Goal: Task Accomplishment & Management: Use online tool/utility

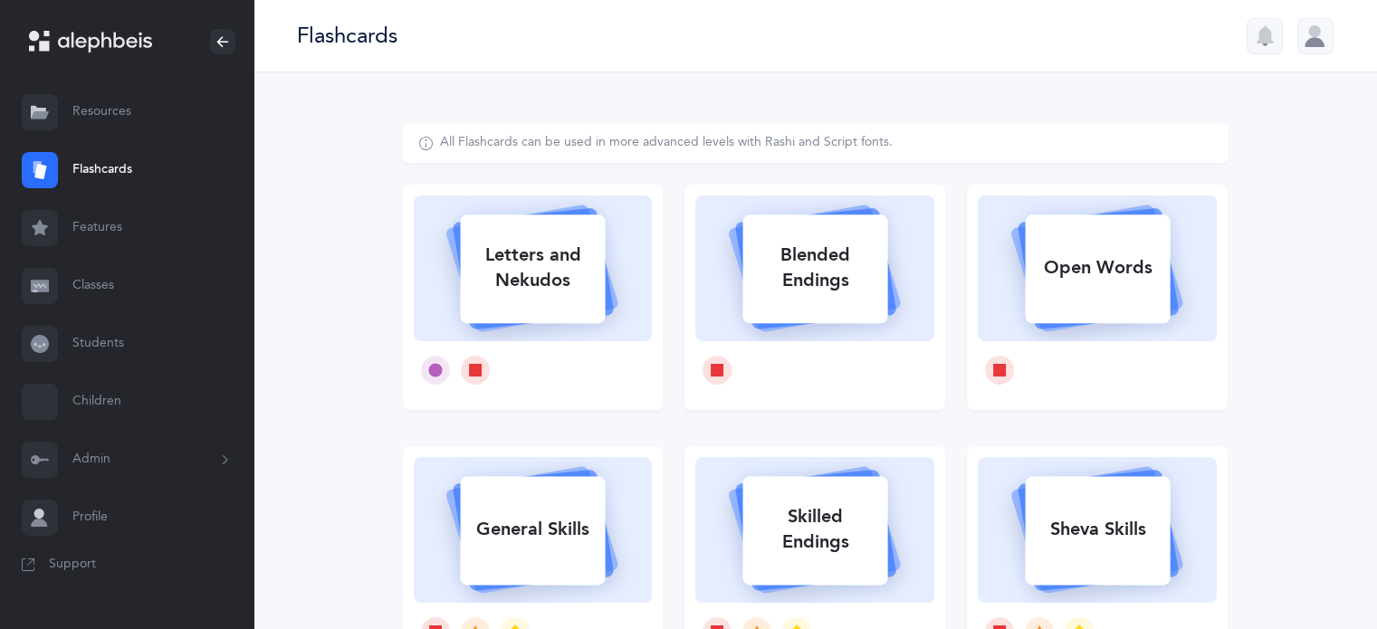
click at [527, 253] on div "Letters and Nekudos" at bounding box center [532, 268] width 145 height 72
select select
select select "single"
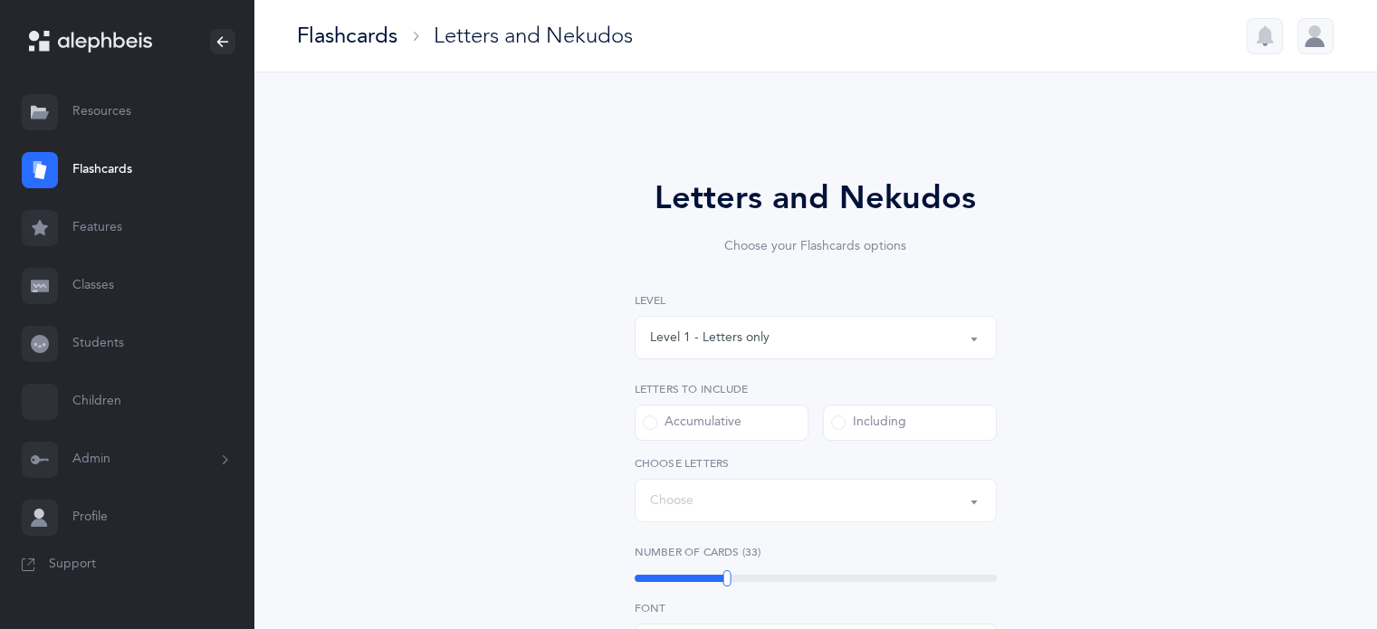
select select "27"
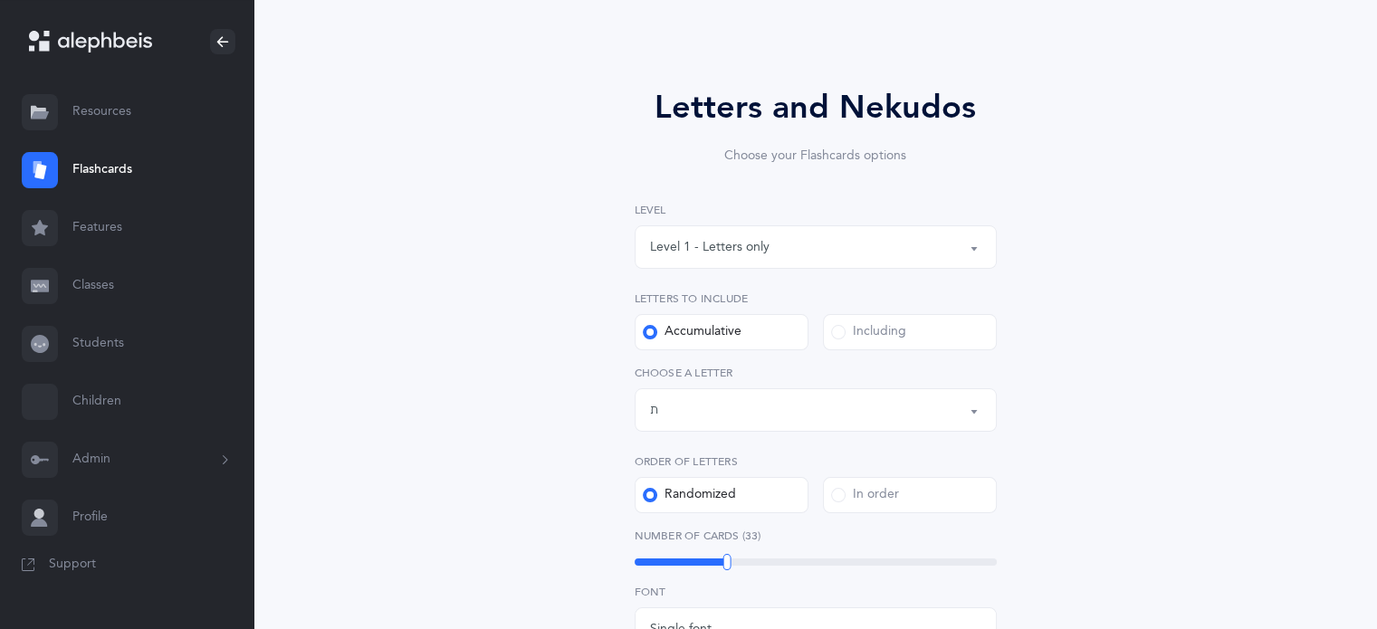
scroll to position [272, 0]
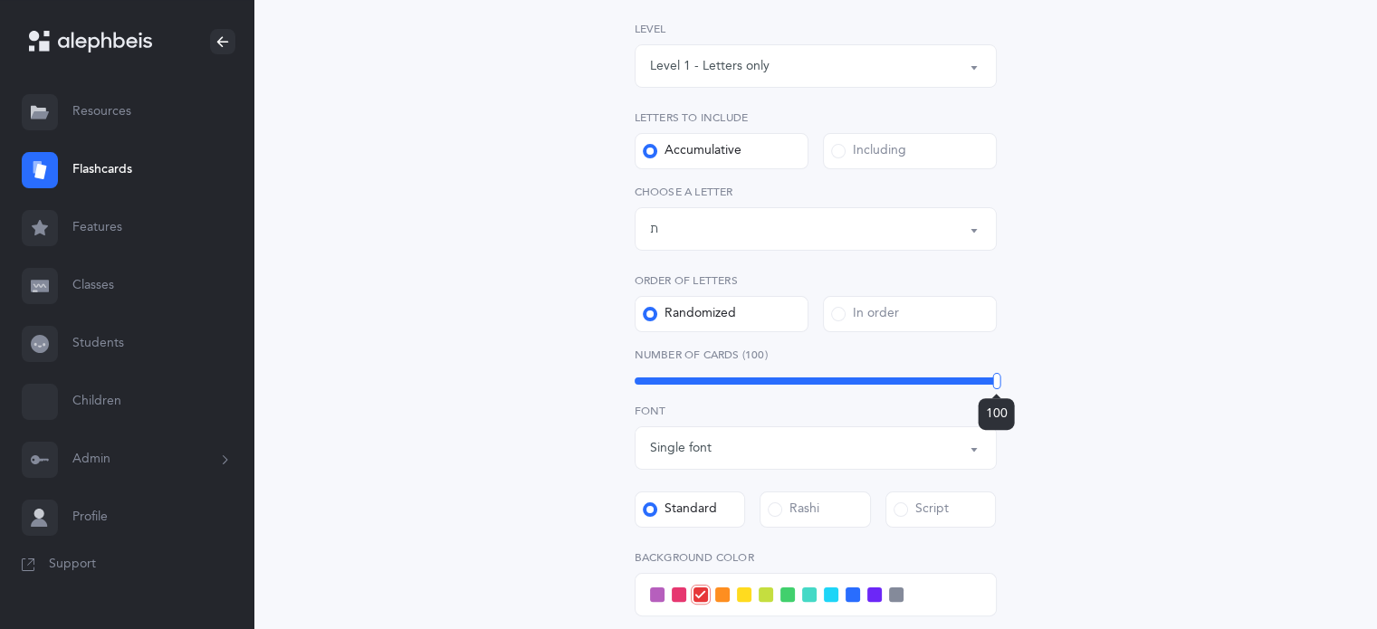
drag, startPoint x: 727, startPoint y: 383, endPoint x: 1161, endPoint y: 384, distance: 433.6
click at [1163, 384] on div "Letters and Nekudos Choose your Flashcards options Level 1 - Letters only Level…" at bounding box center [816, 392] width 826 height 1080
click at [832, 592] on span at bounding box center [831, 595] width 14 height 14
click at [0, 0] on input "checkbox" at bounding box center [0, 0] width 0 height 0
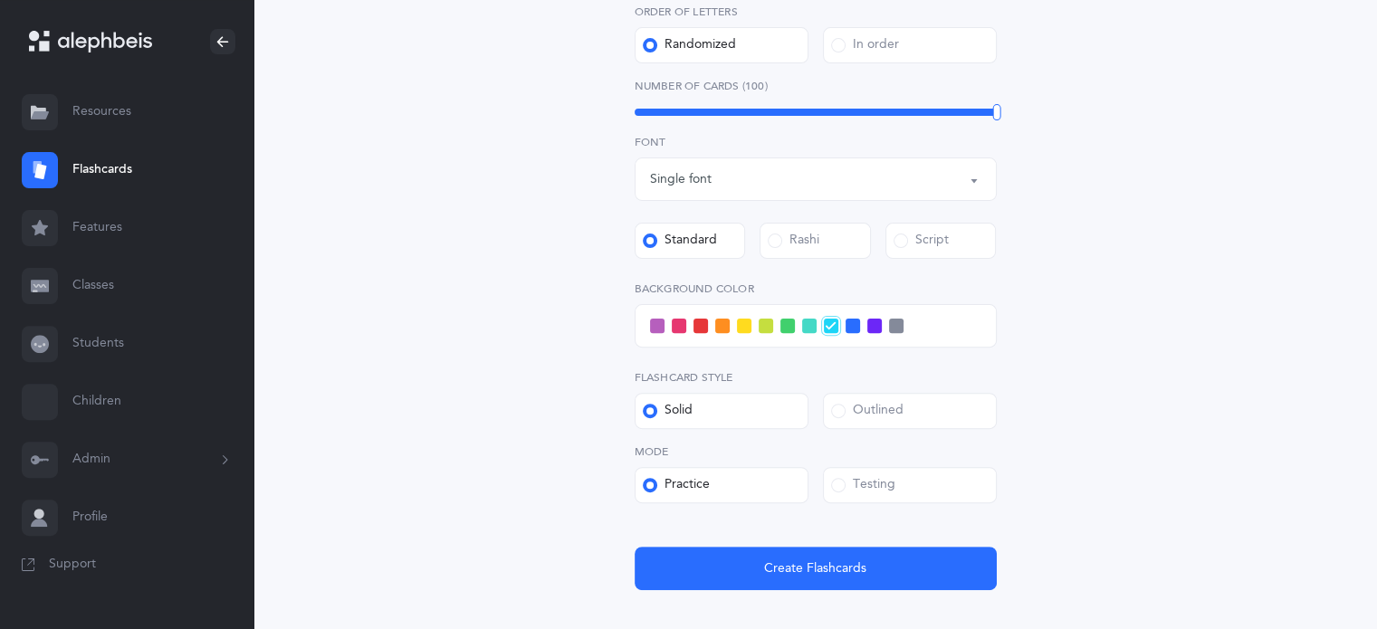
scroll to position [543, 0]
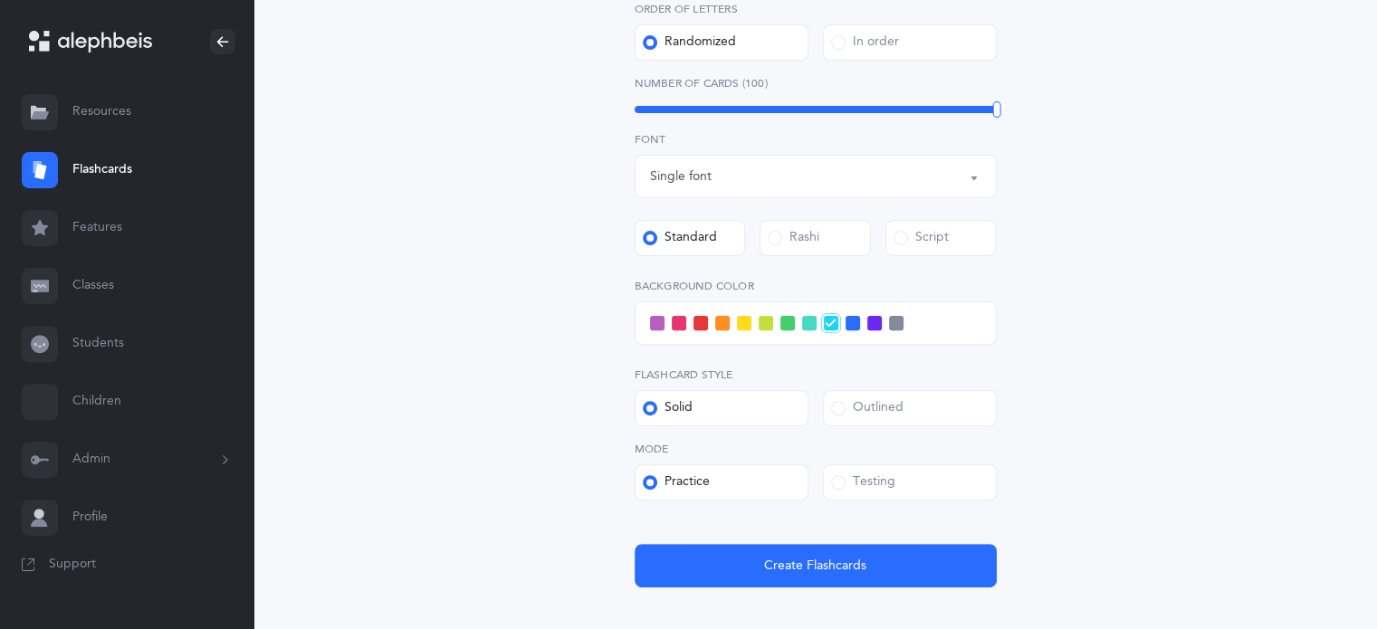
click at [837, 483] on span at bounding box center [838, 482] width 14 height 14
click at [0, 0] on input "Testing" at bounding box center [0, 0] width 0 height 0
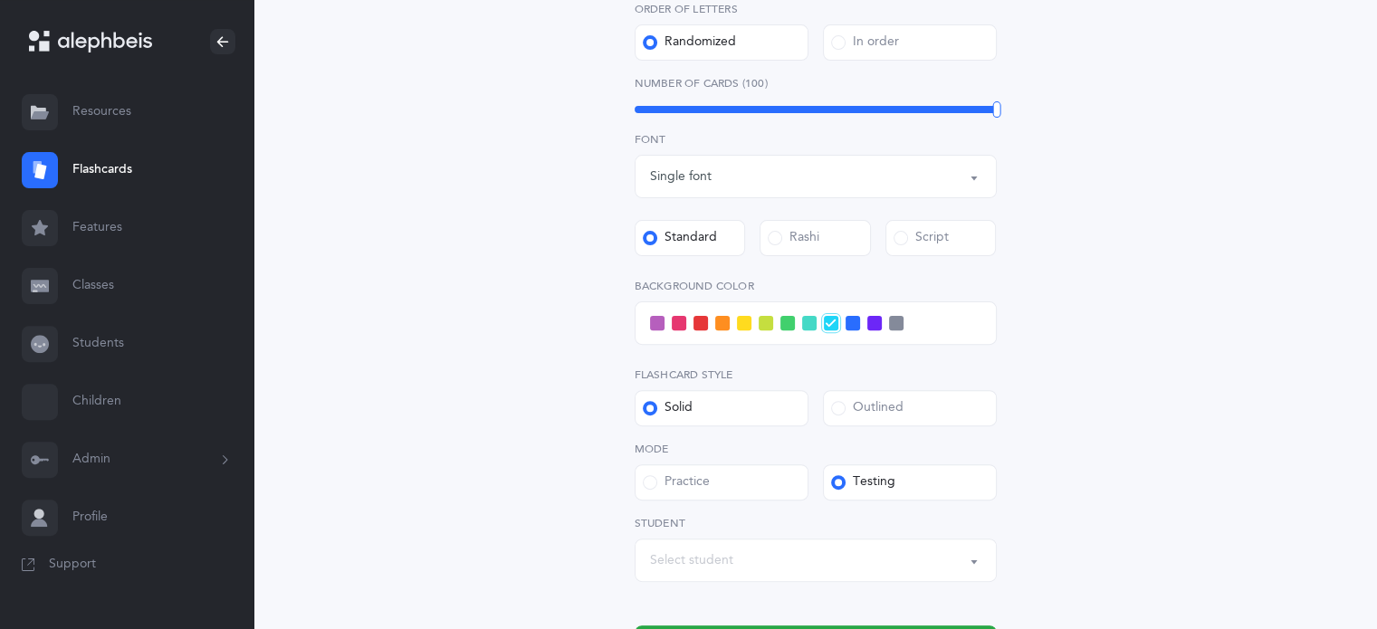
click at [982, 559] on button "Select student" at bounding box center [816, 560] width 362 height 43
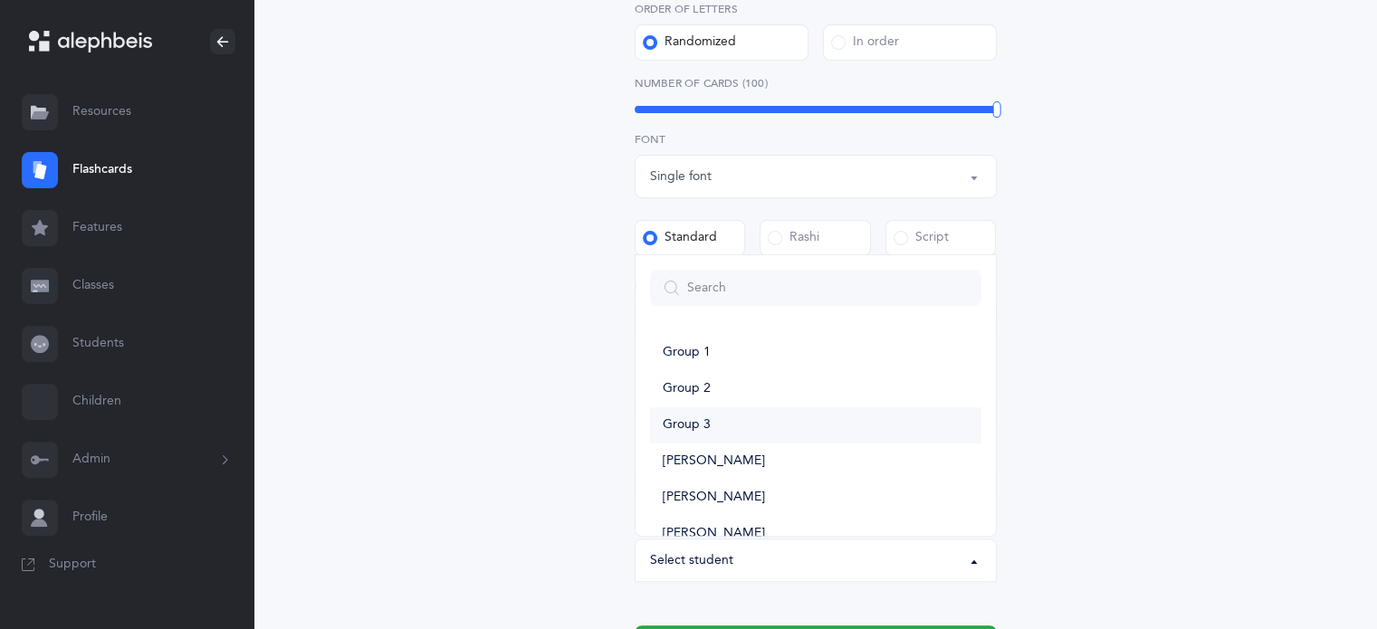
click at [742, 427] on link "Group 3" at bounding box center [815, 425] width 331 height 36
select select "15391"
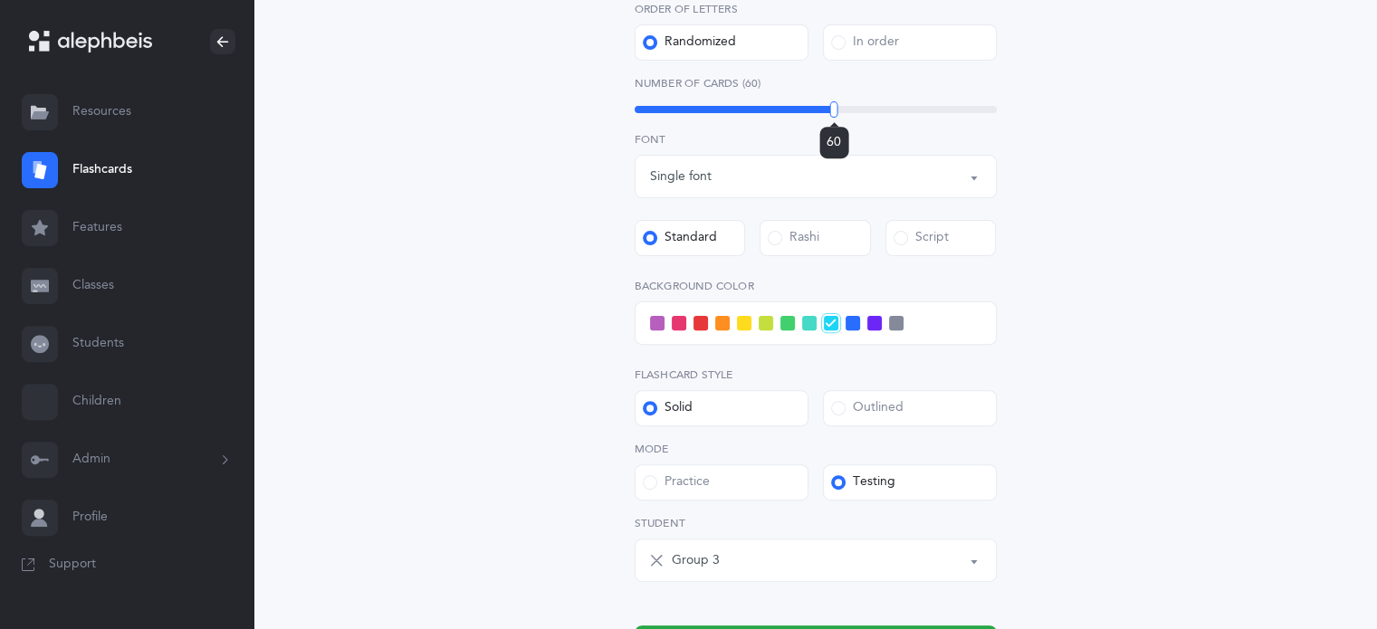
drag, startPoint x: 996, startPoint y: 111, endPoint x: 834, endPoint y: 126, distance: 162.7
click at [834, 118] on div "60" at bounding box center [834, 109] width 8 height 16
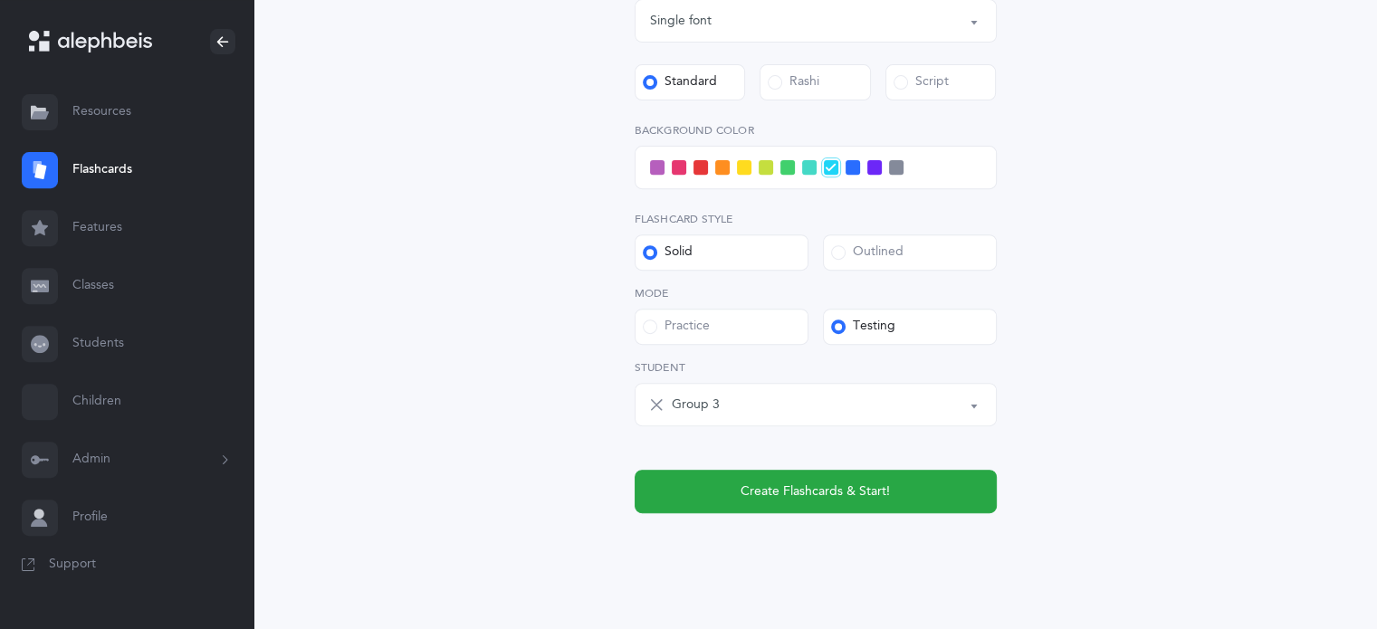
scroll to position [728, 0]
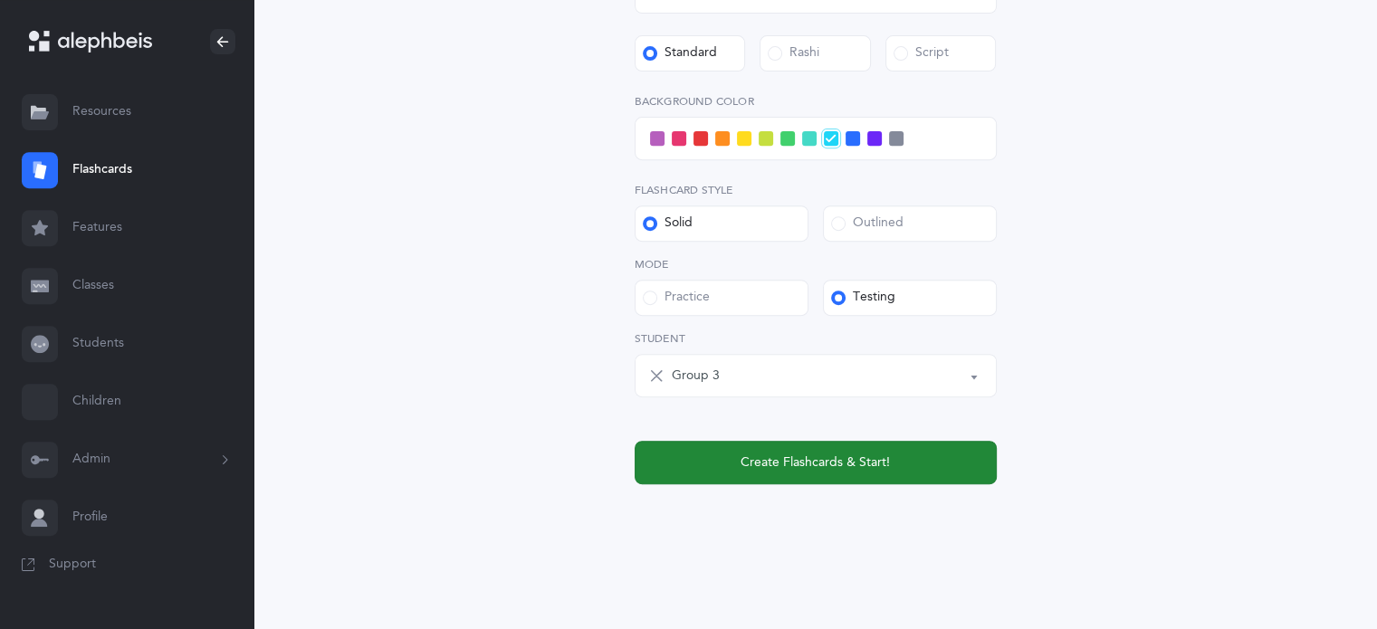
click at [883, 459] on span "Create Flashcards & Start!" at bounding box center [815, 463] width 149 height 19
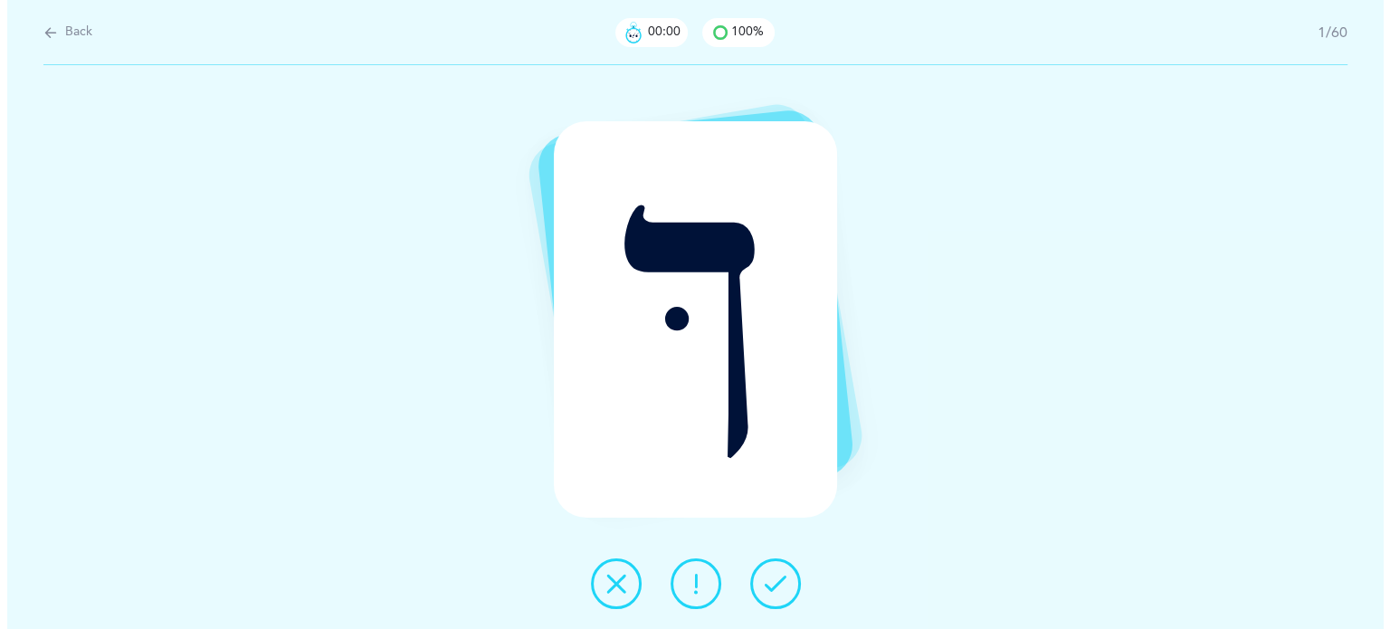
scroll to position [0, 0]
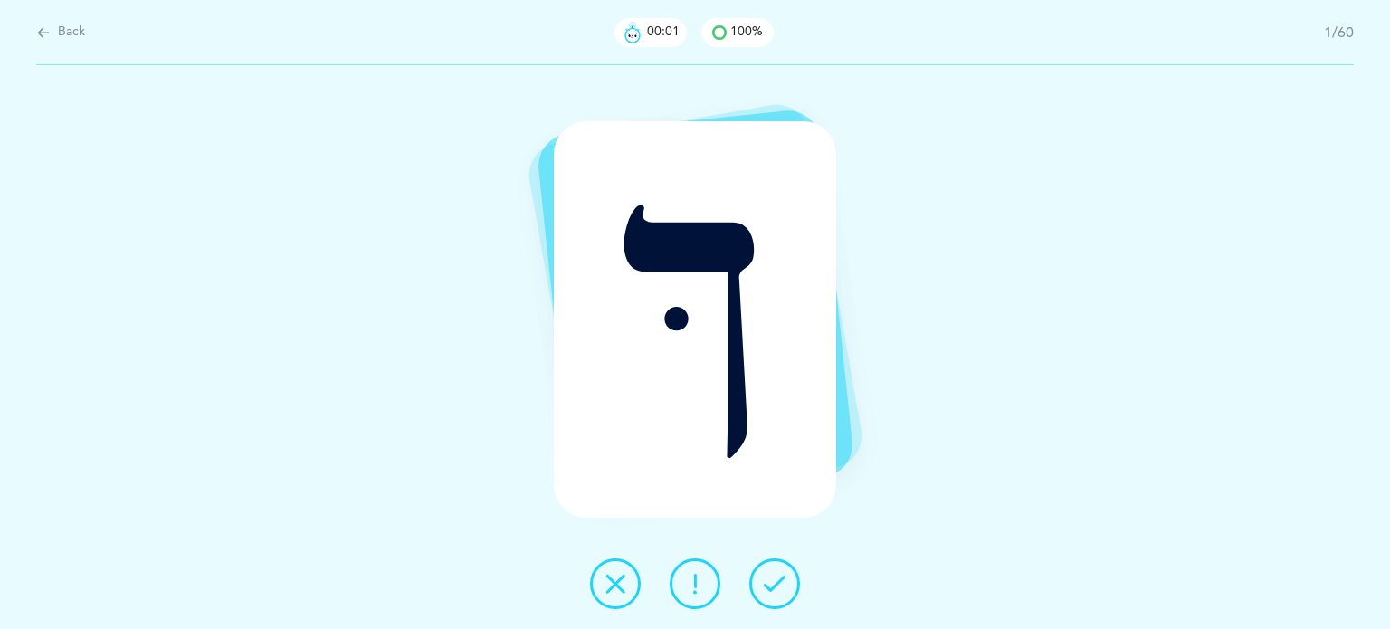
click at [790, 588] on button at bounding box center [775, 584] width 51 height 51
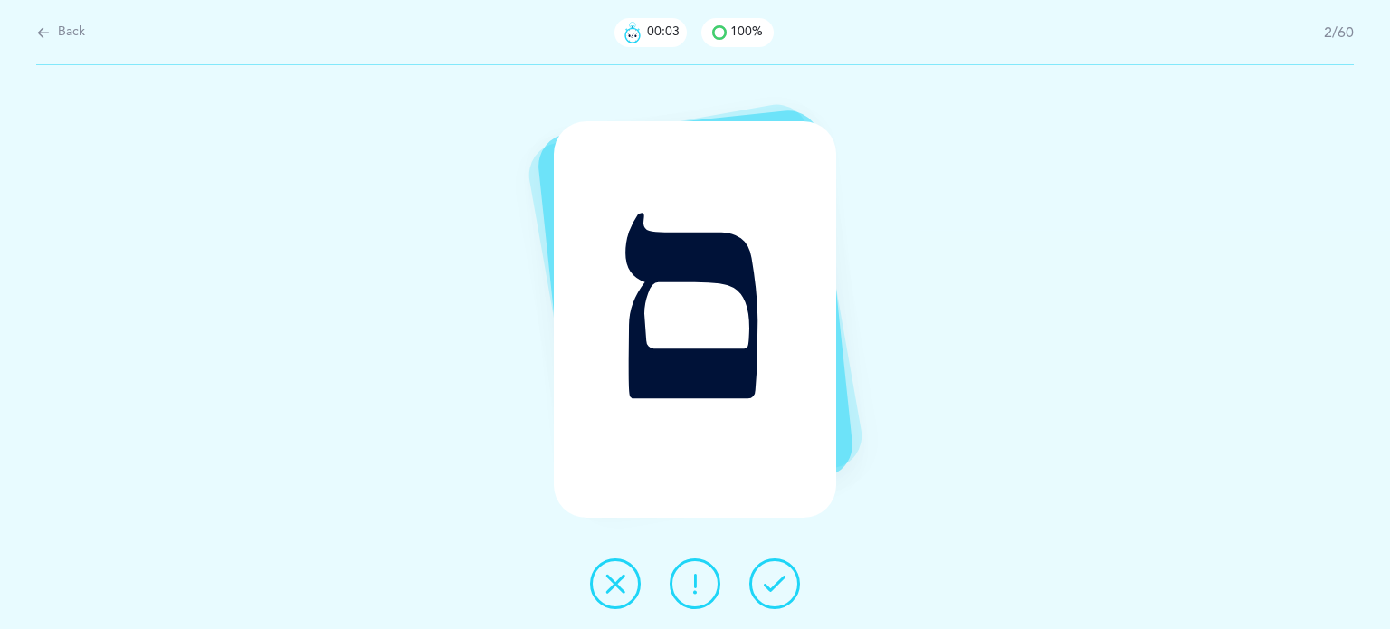
click at [790, 588] on button at bounding box center [775, 584] width 51 height 51
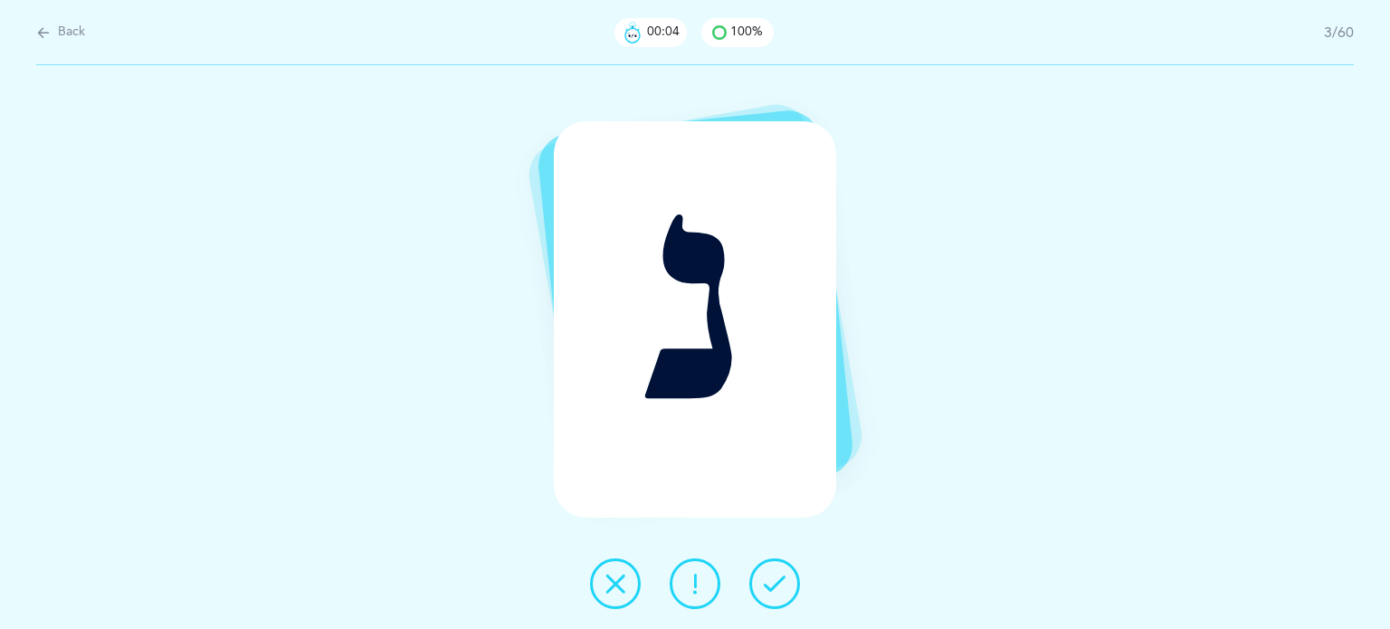
click at [790, 588] on button at bounding box center [775, 584] width 51 height 51
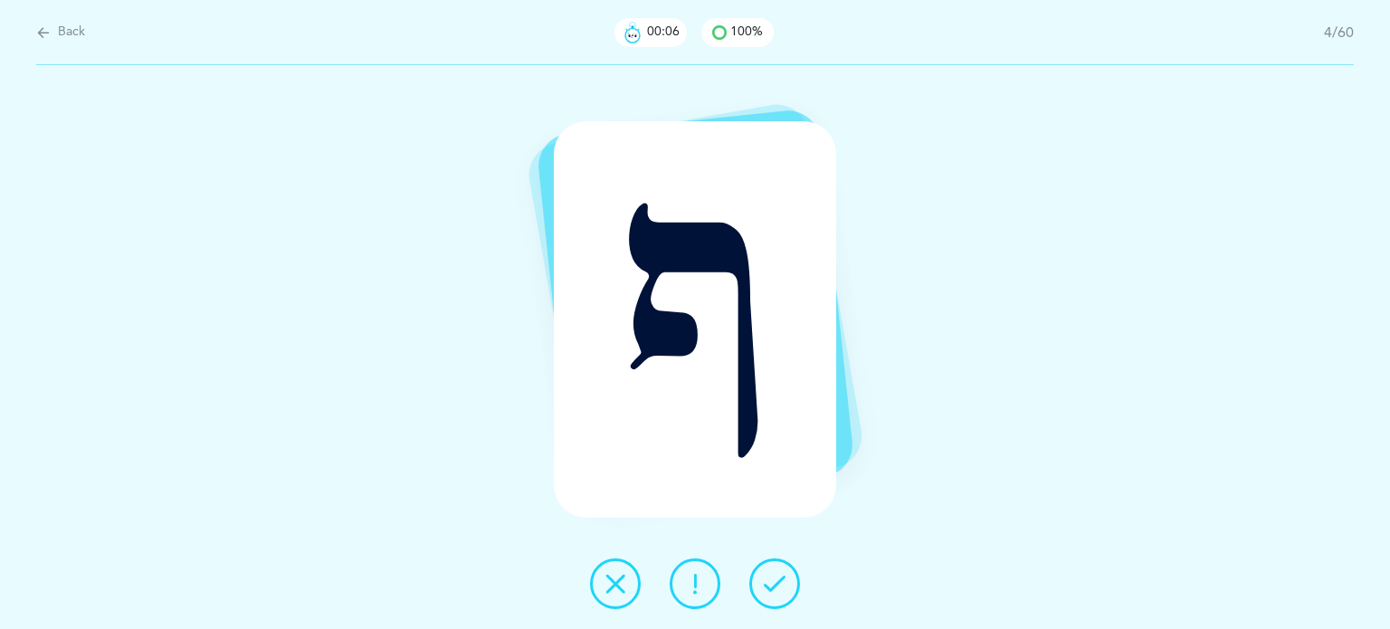
click at [790, 588] on button at bounding box center [775, 584] width 51 height 51
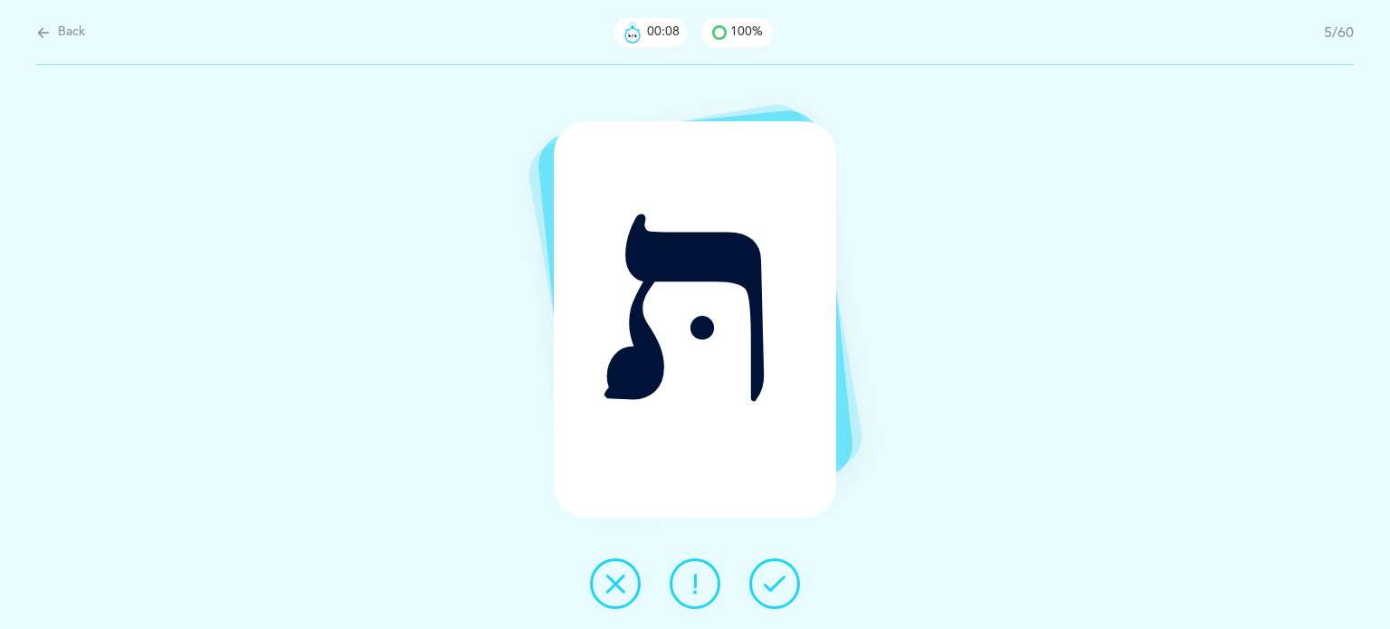
click at [789, 588] on button at bounding box center [775, 584] width 51 height 51
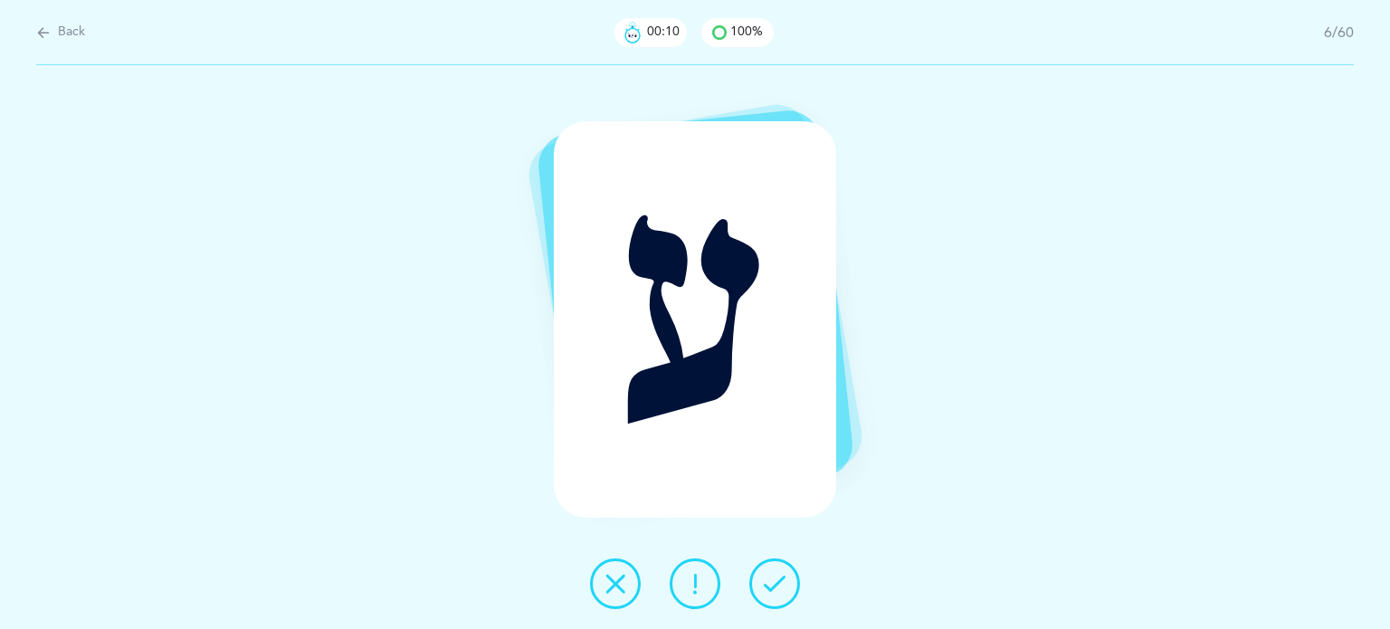
click at [787, 588] on button at bounding box center [775, 584] width 51 height 51
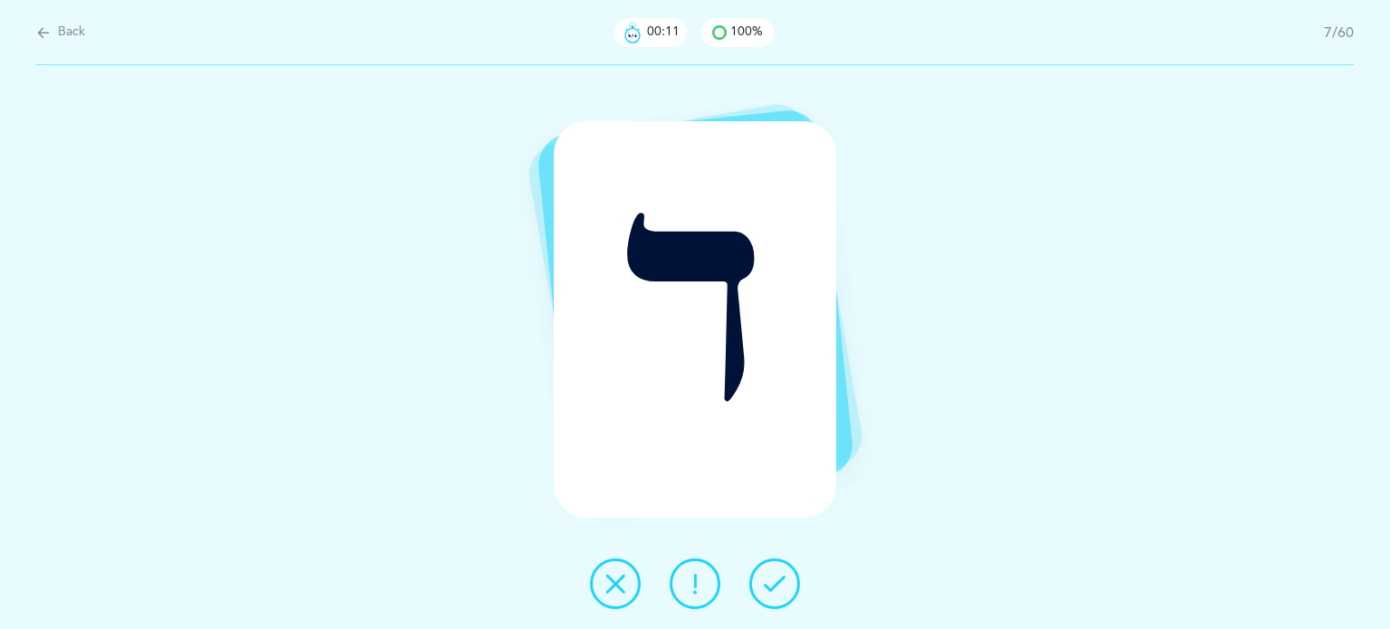
click at [787, 588] on button at bounding box center [775, 584] width 51 height 51
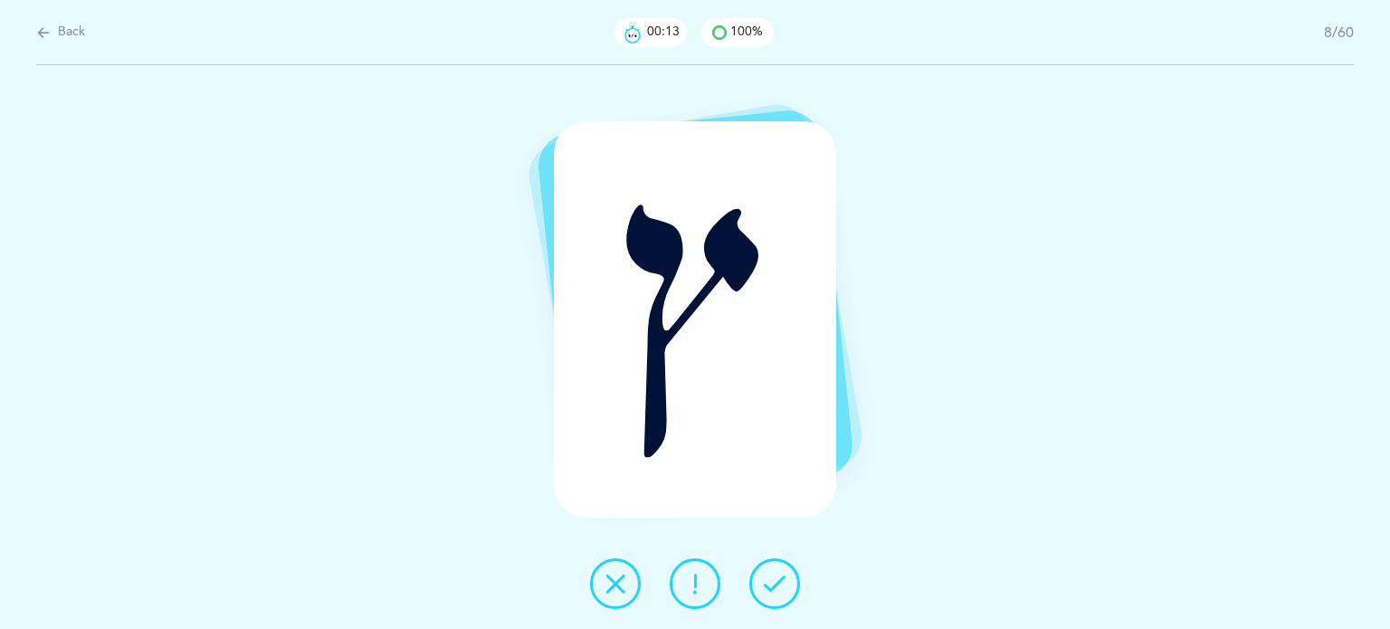
click at [787, 587] on button at bounding box center [775, 584] width 51 height 51
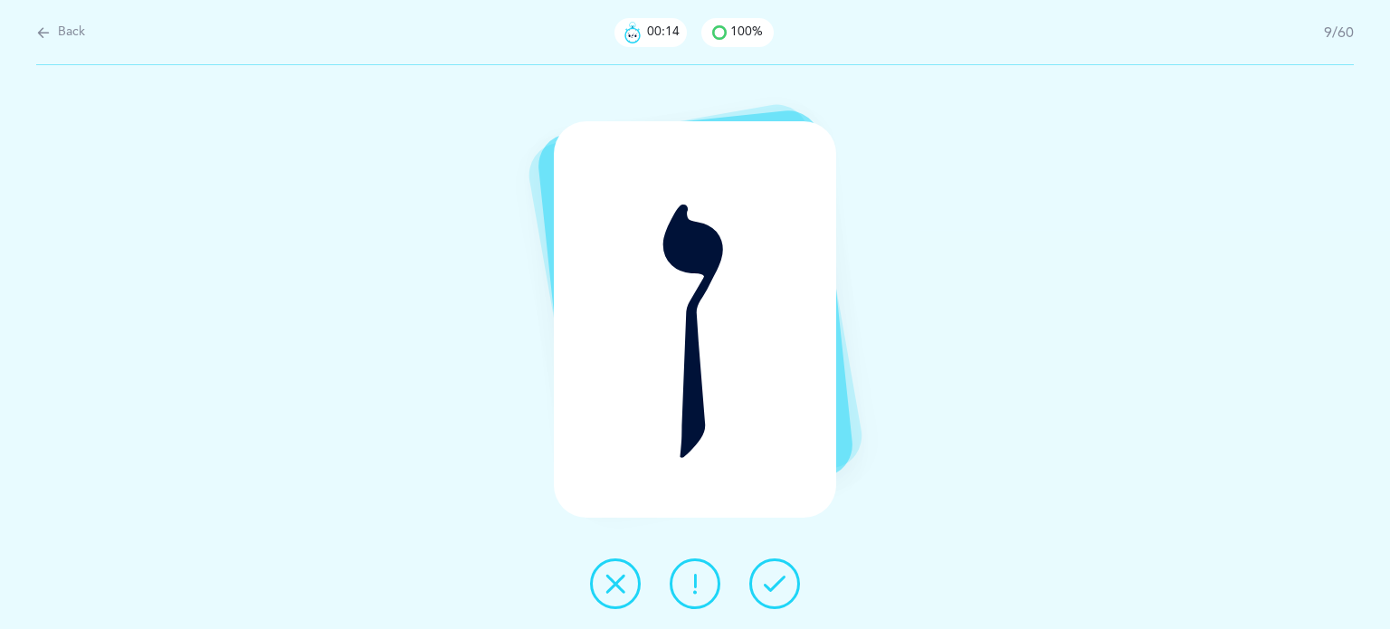
click at [787, 587] on button at bounding box center [775, 584] width 51 height 51
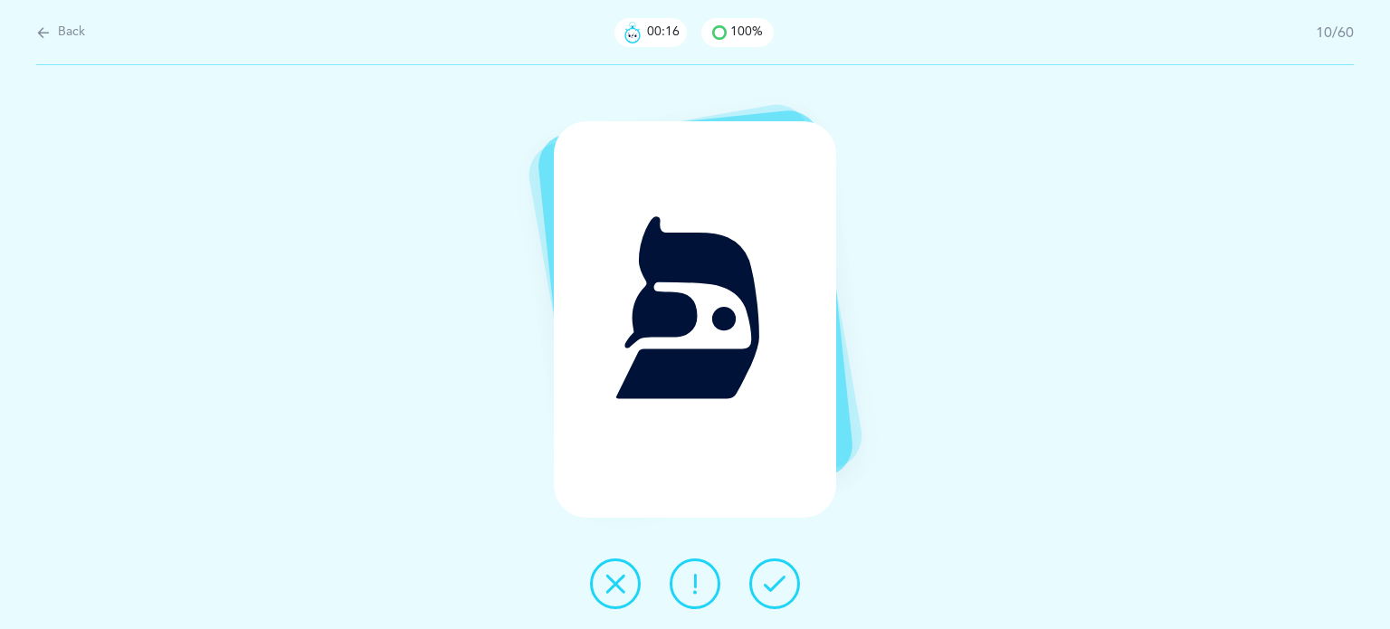
click at [787, 587] on button at bounding box center [775, 584] width 51 height 51
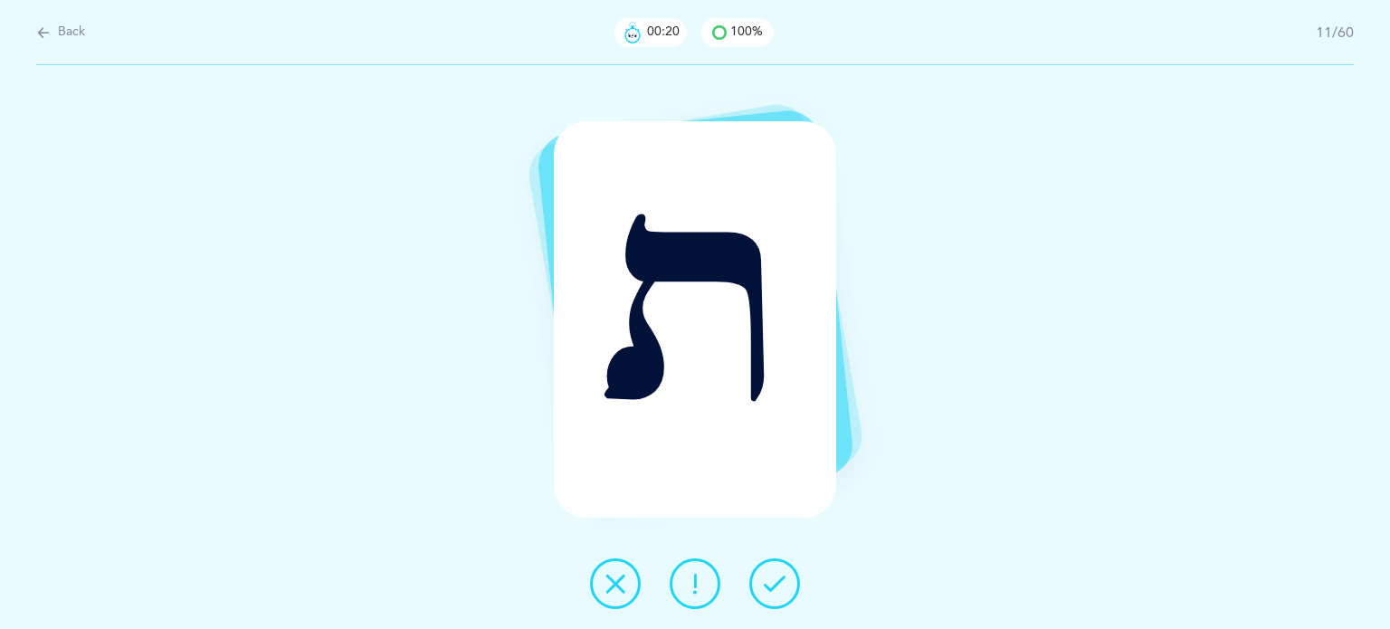
click at [789, 573] on button at bounding box center [775, 584] width 51 height 51
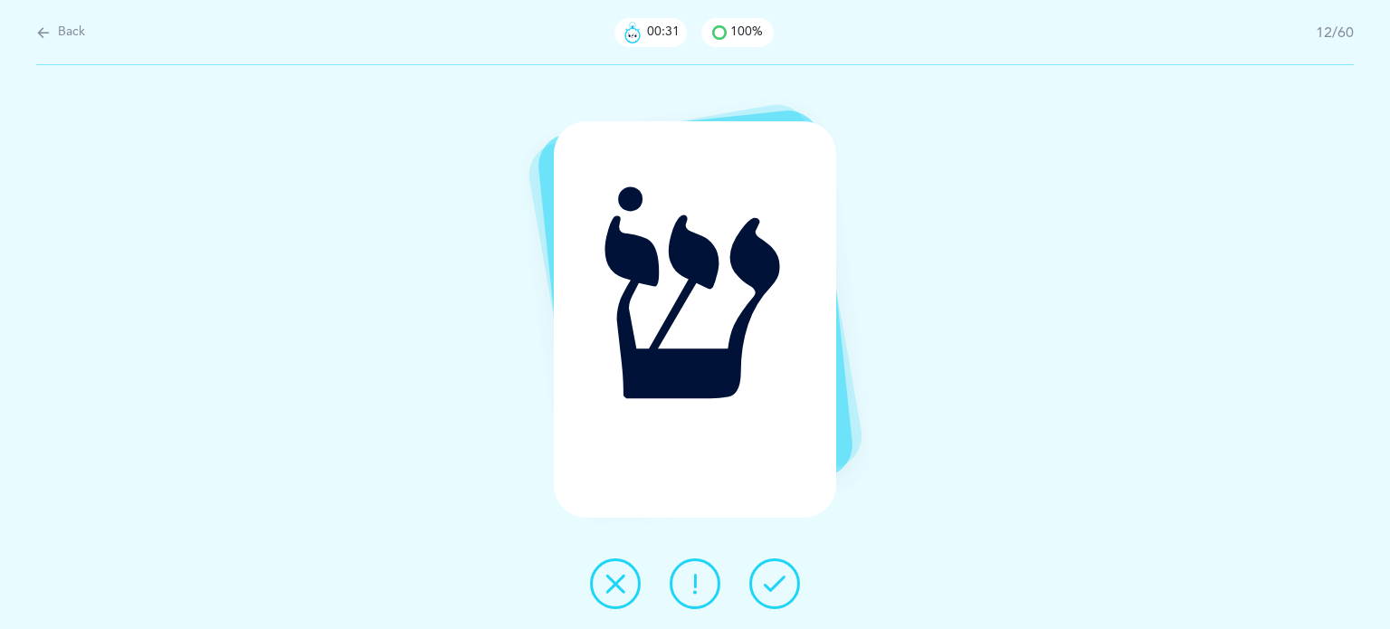
click at [616, 579] on icon at bounding box center [616, 584] width 22 height 22
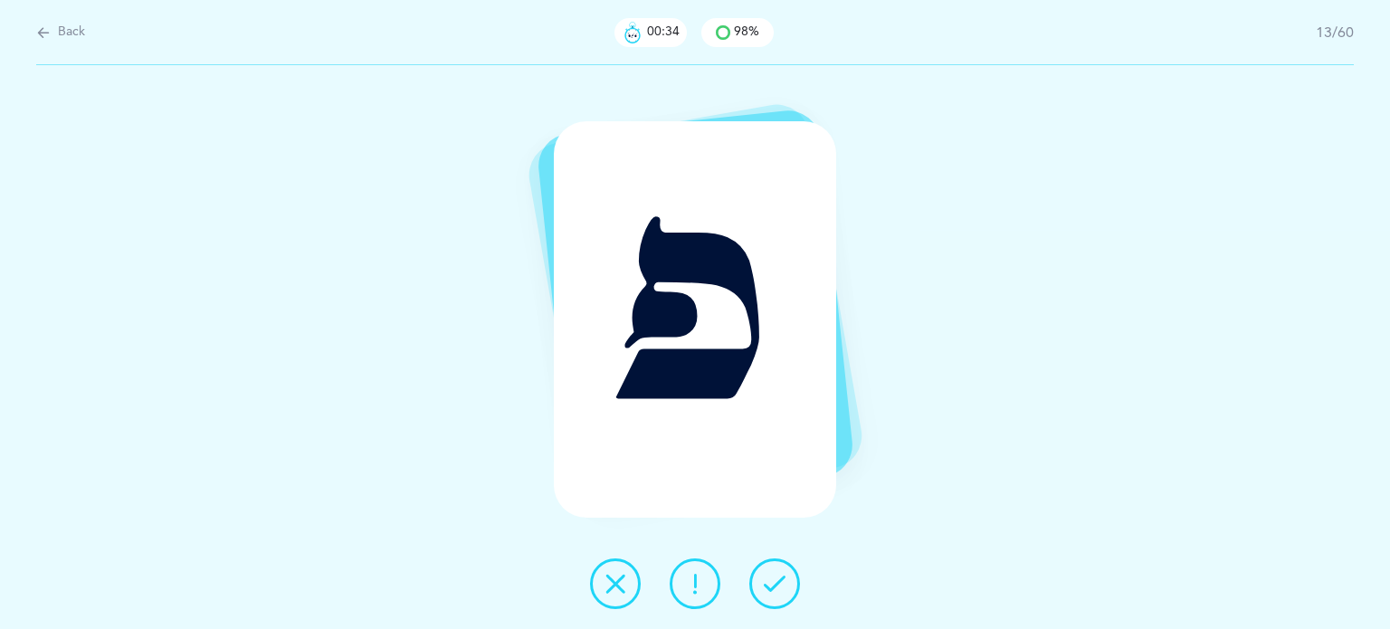
click at [775, 581] on icon at bounding box center [775, 584] width 22 height 22
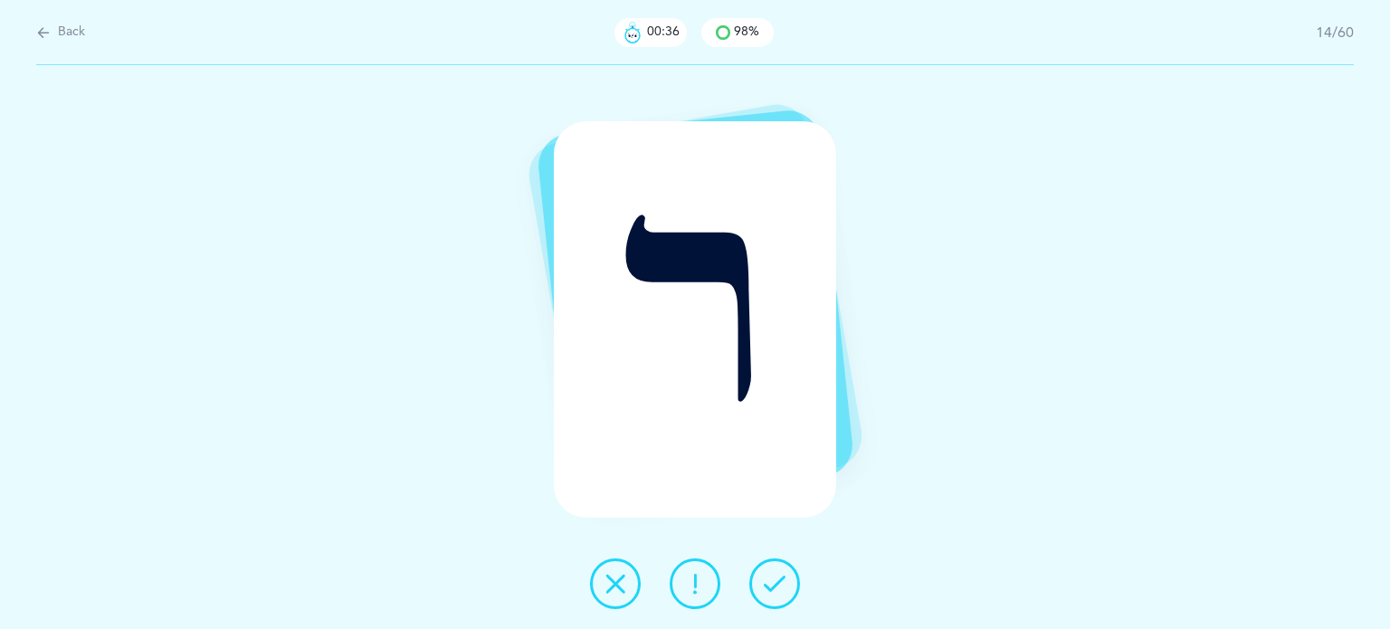
click at [775, 581] on icon at bounding box center [775, 584] width 22 height 22
click at [778, 580] on icon at bounding box center [775, 584] width 22 height 22
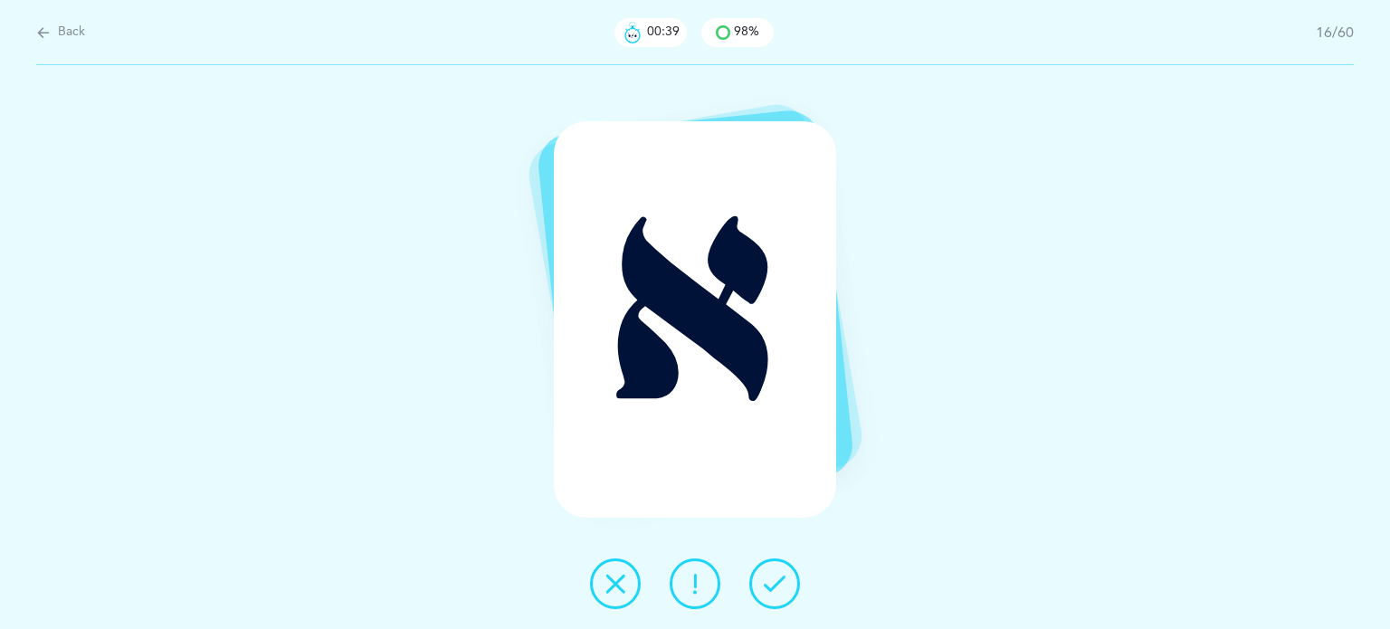
click at [779, 578] on icon at bounding box center [775, 584] width 22 height 22
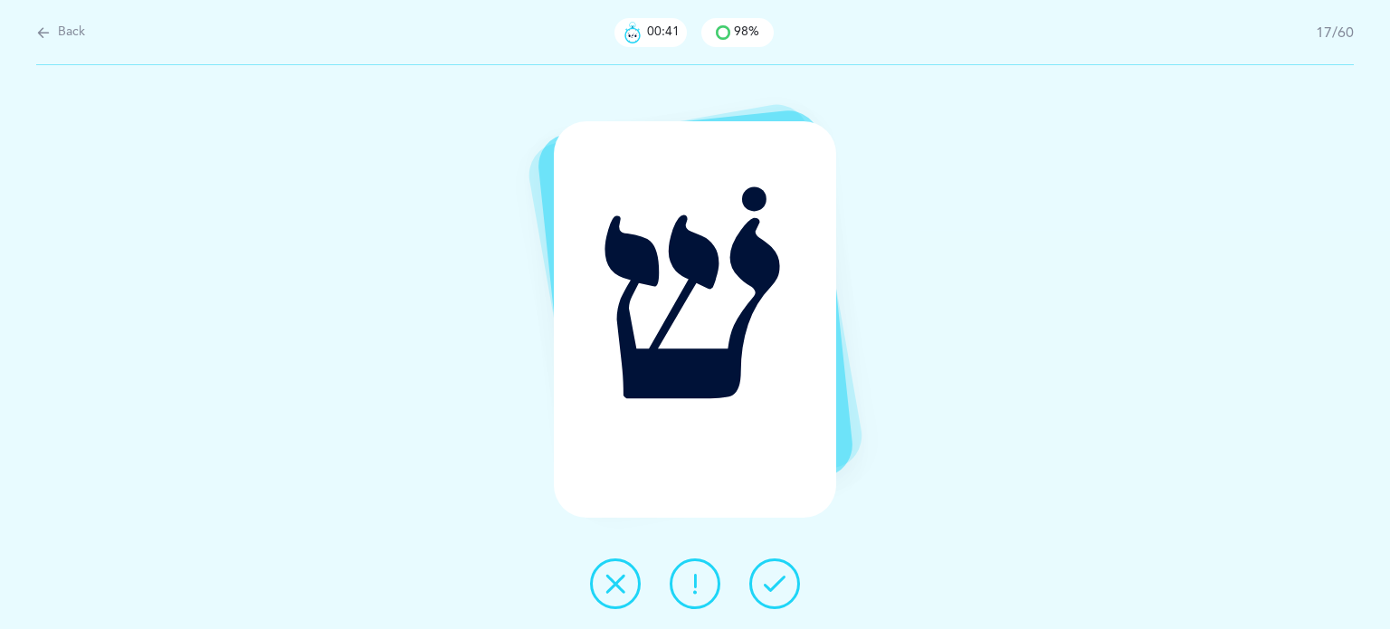
click at [779, 577] on icon at bounding box center [775, 584] width 22 height 22
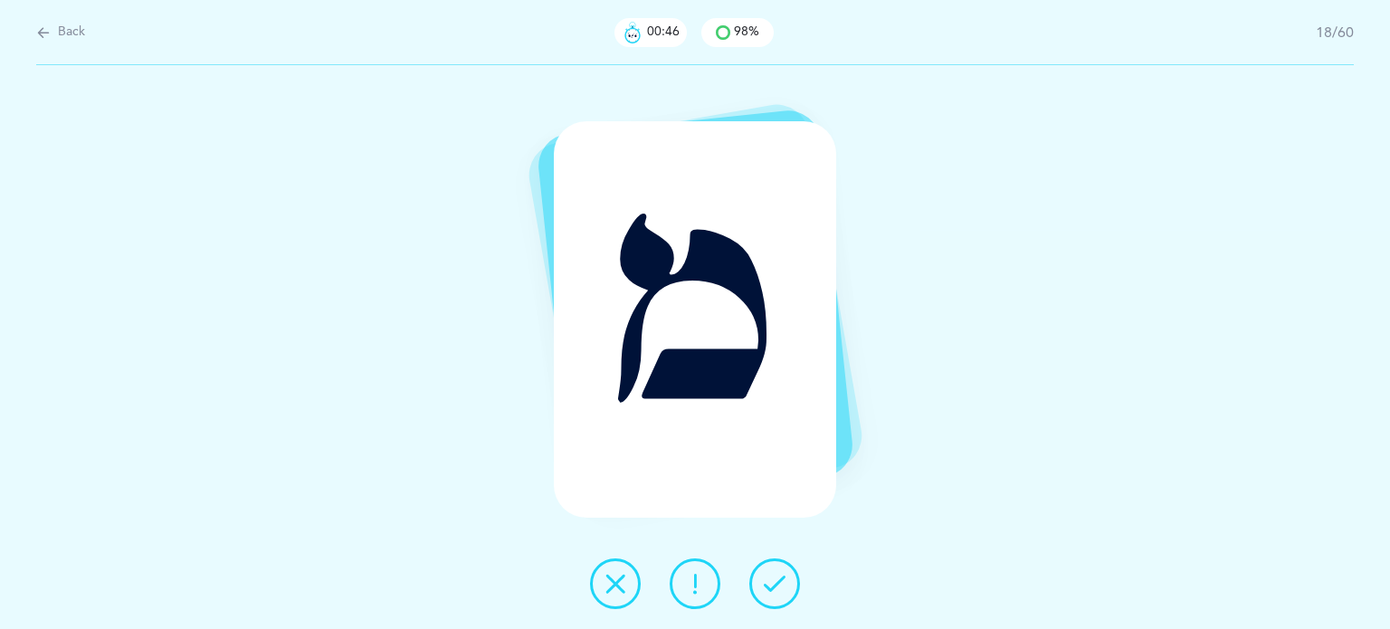
click at [782, 567] on button at bounding box center [775, 584] width 51 height 51
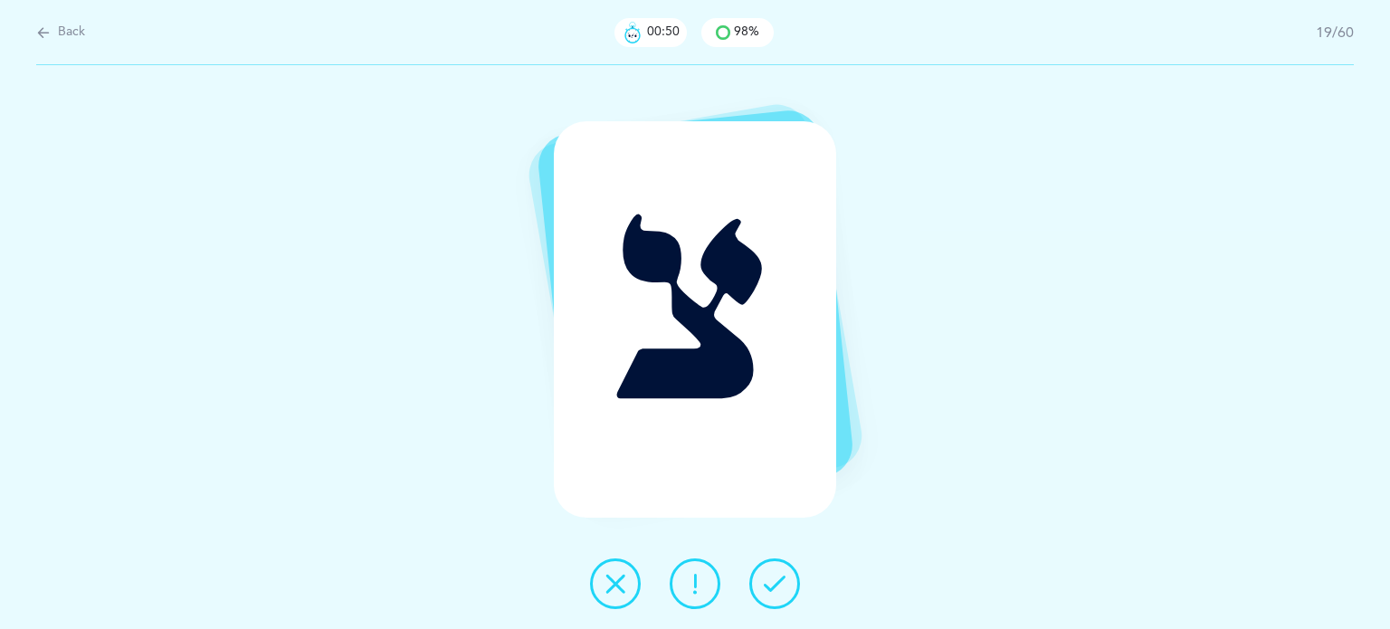
click at [616, 586] on icon at bounding box center [616, 584] width 22 height 22
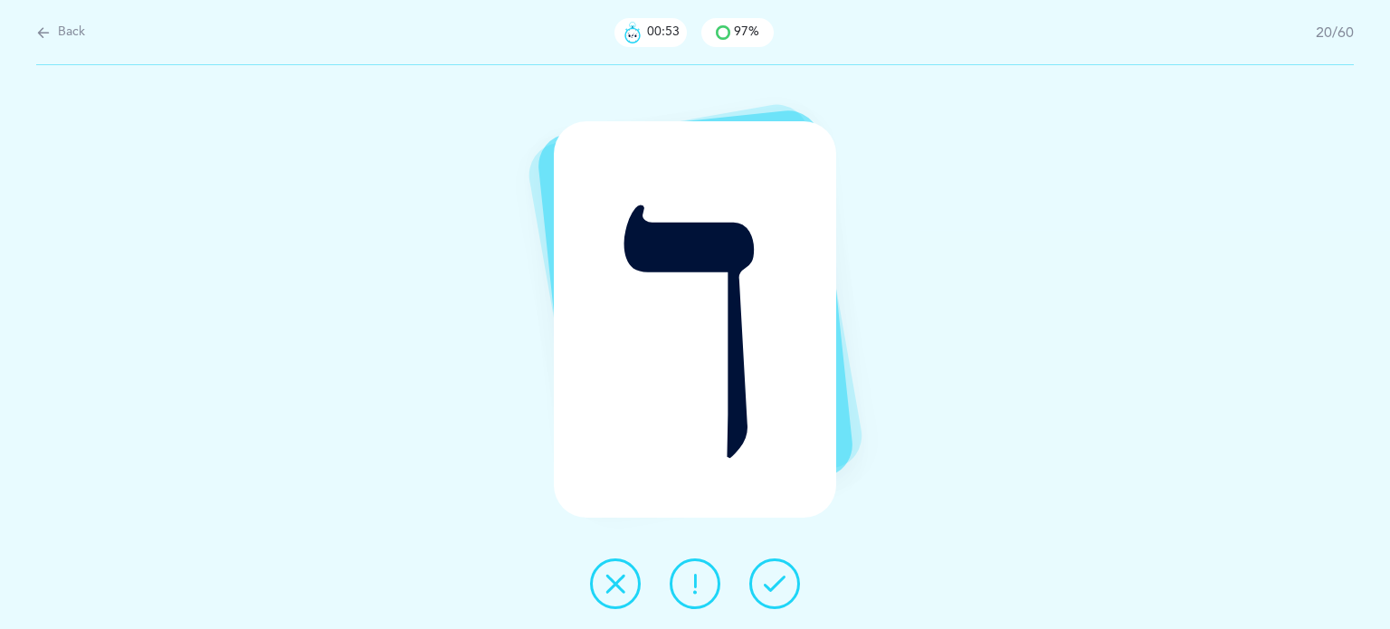
click at [772, 584] on icon at bounding box center [775, 584] width 22 height 22
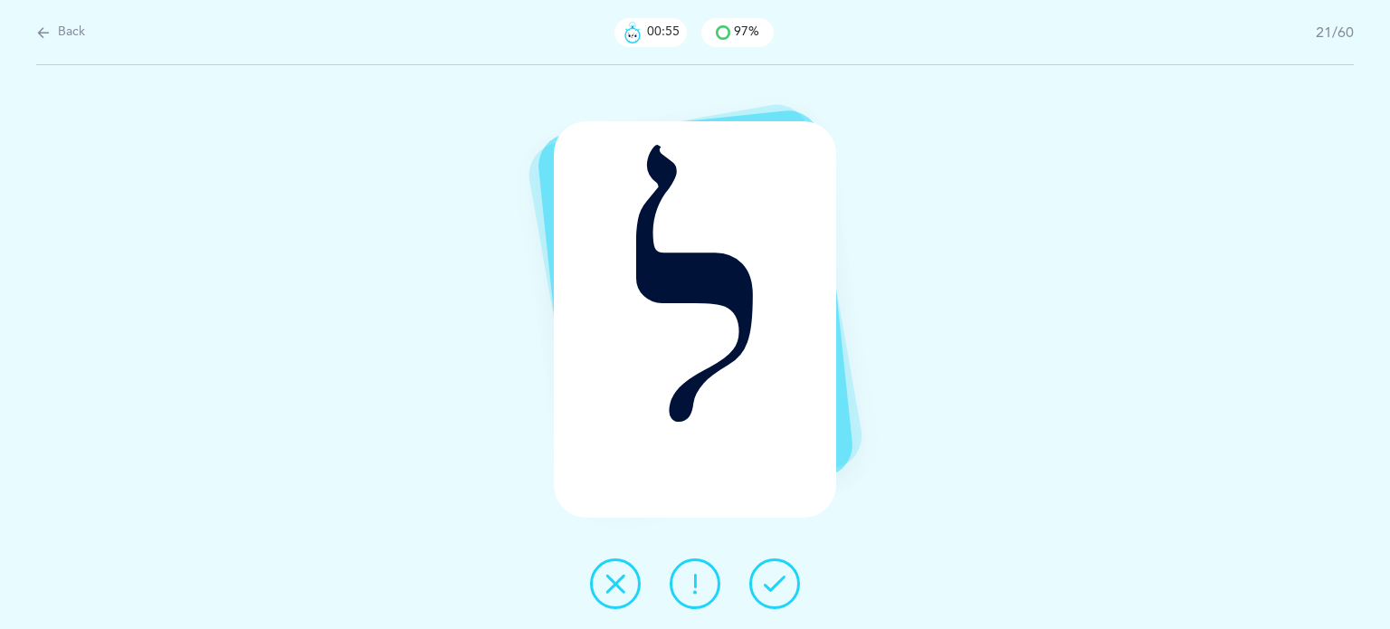
click at [772, 586] on icon at bounding box center [775, 584] width 22 height 22
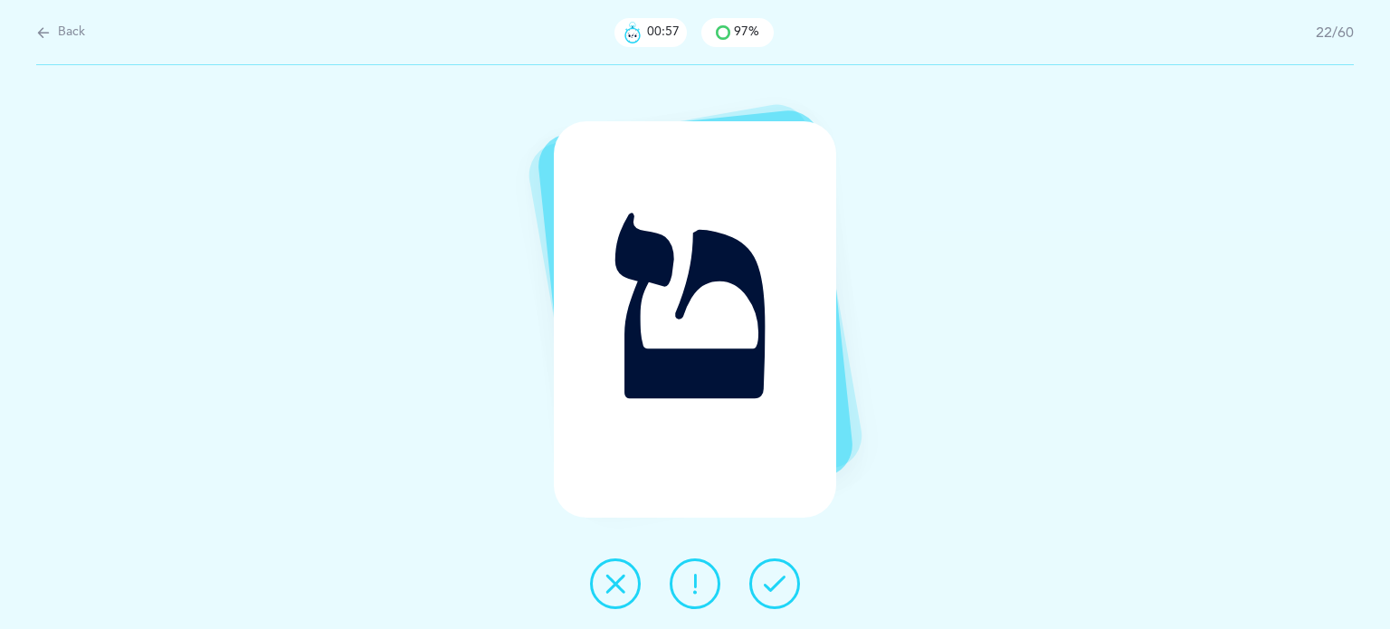
click at [774, 582] on icon at bounding box center [775, 584] width 22 height 22
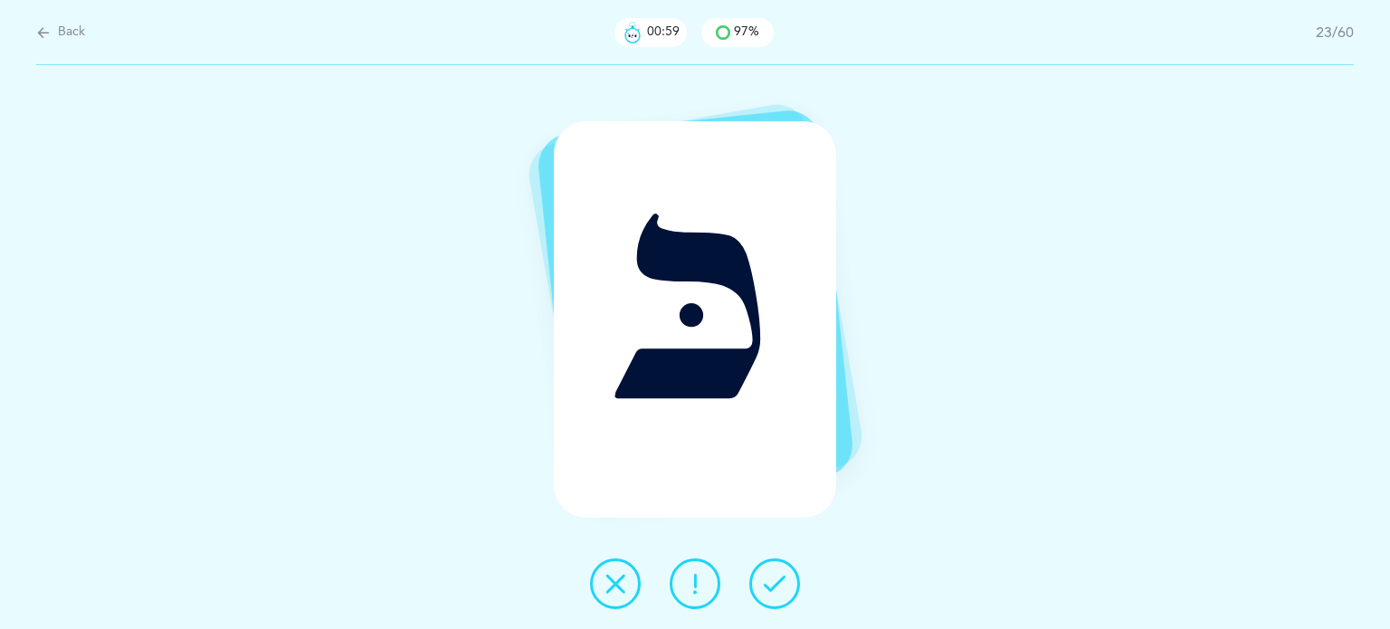
click at [775, 582] on icon at bounding box center [775, 584] width 22 height 22
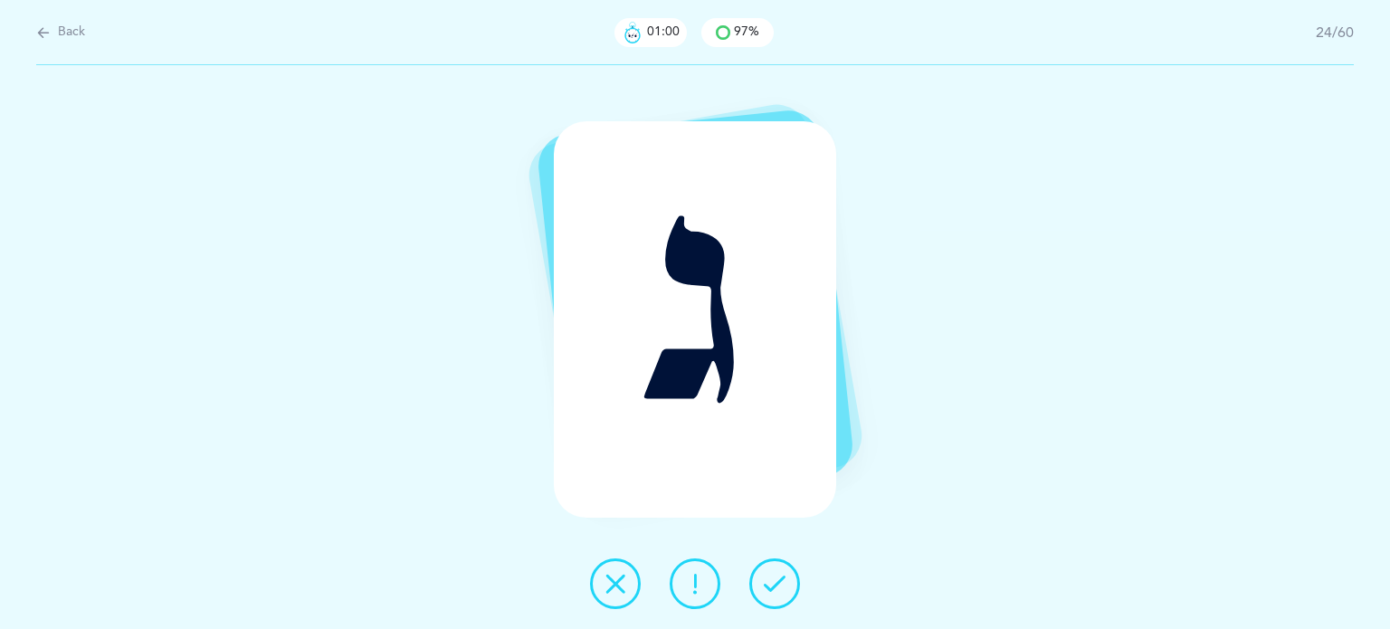
click at [777, 580] on icon at bounding box center [775, 584] width 22 height 22
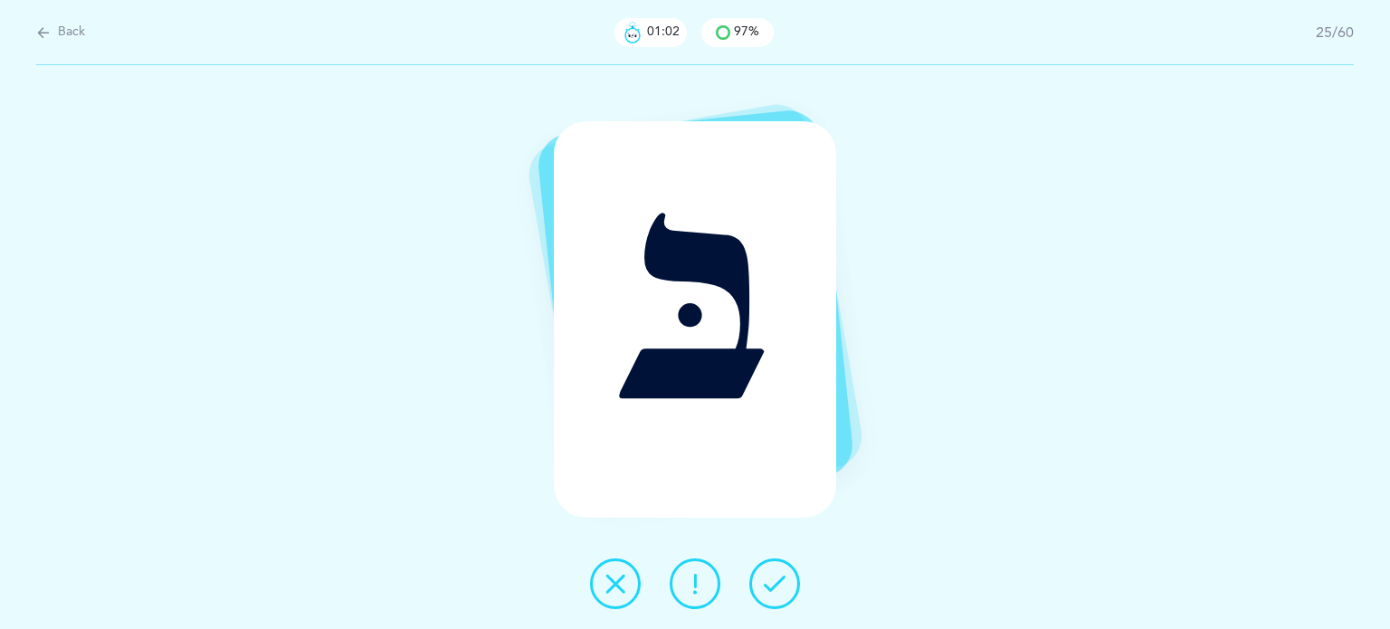
click at [777, 580] on icon at bounding box center [775, 584] width 22 height 22
click at [776, 582] on icon at bounding box center [775, 584] width 22 height 22
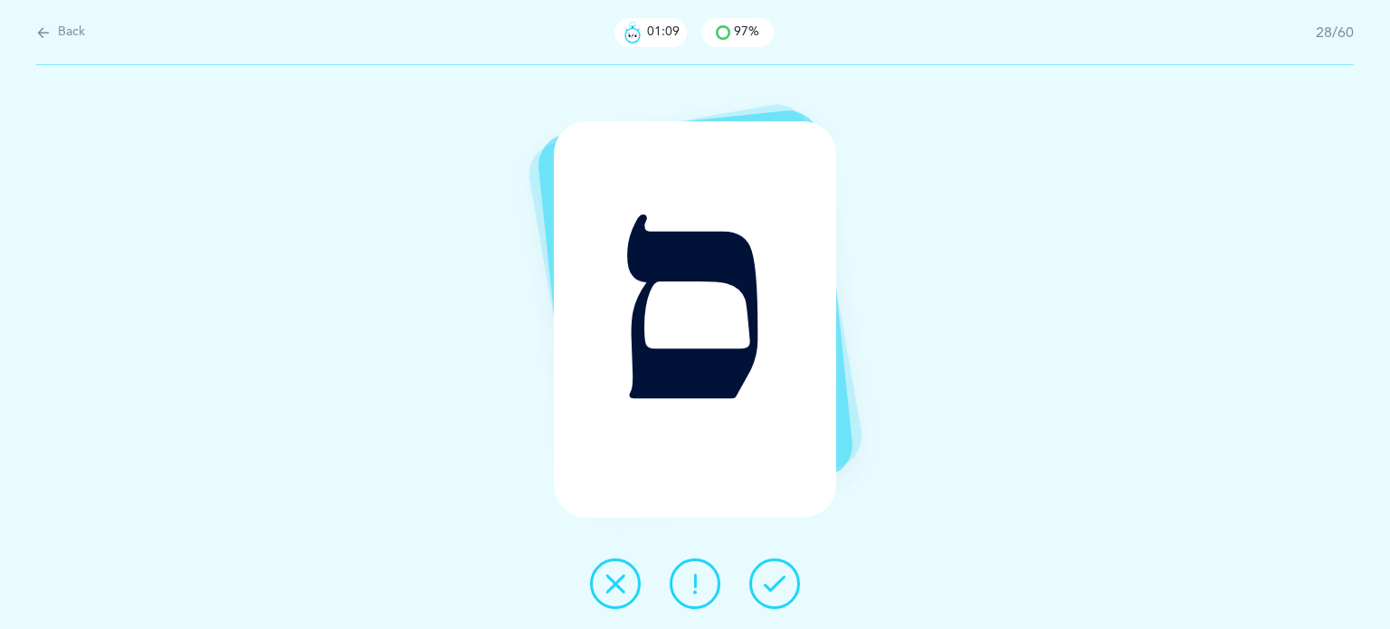
click at [777, 582] on icon at bounding box center [775, 584] width 22 height 22
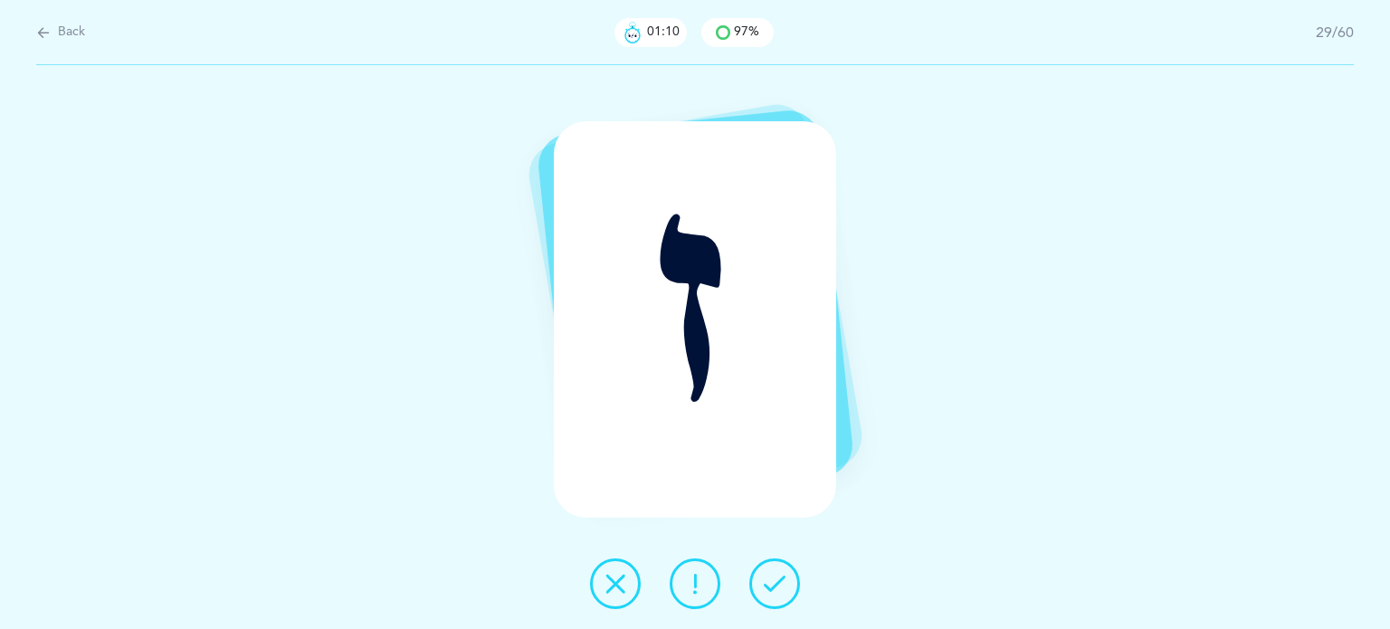
click at [777, 582] on icon at bounding box center [775, 584] width 22 height 22
click at [623, 578] on icon at bounding box center [616, 584] width 22 height 22
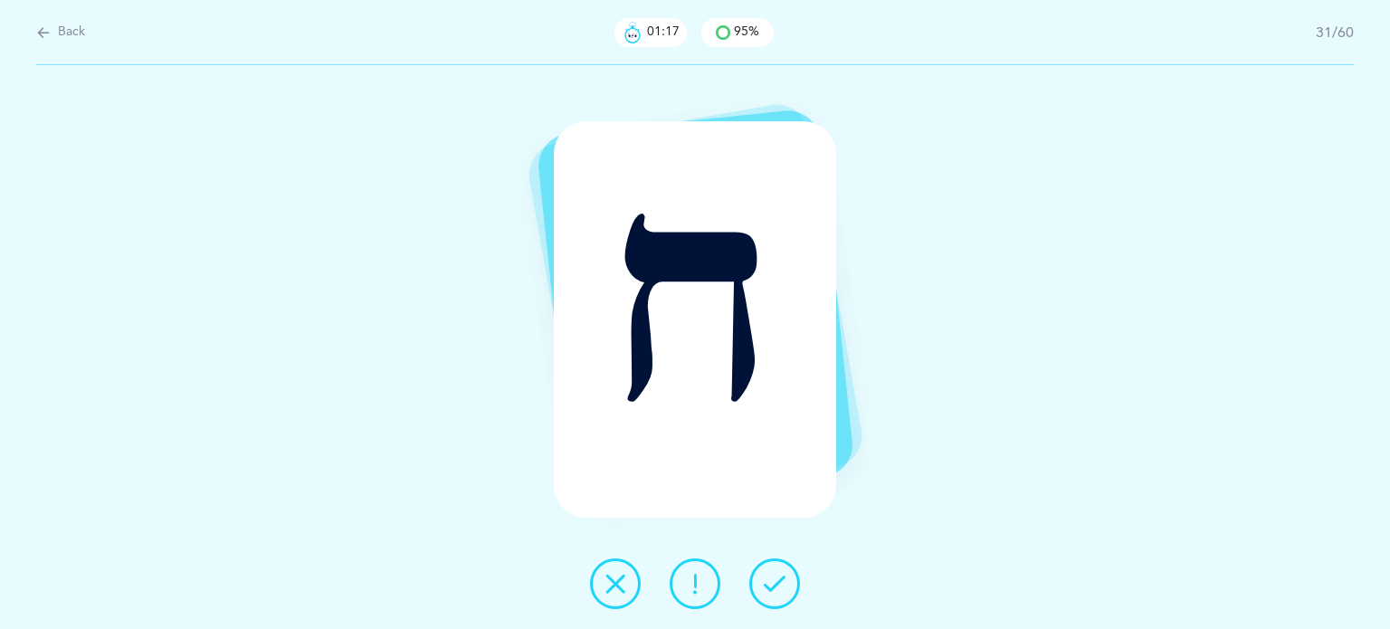
click at [775, 570] on button at bounding box center [775, 584] width 51 height 51
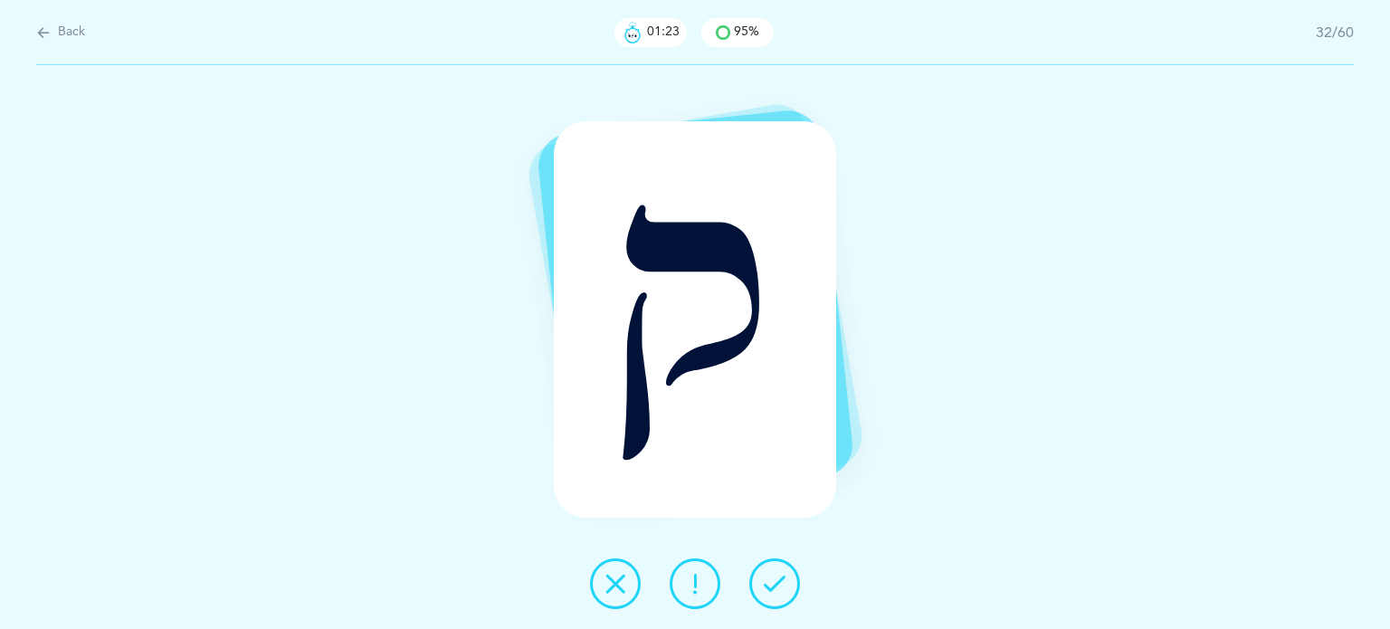
click at [630, 586] on button at bounding box center [615, 584] width 51 height 51
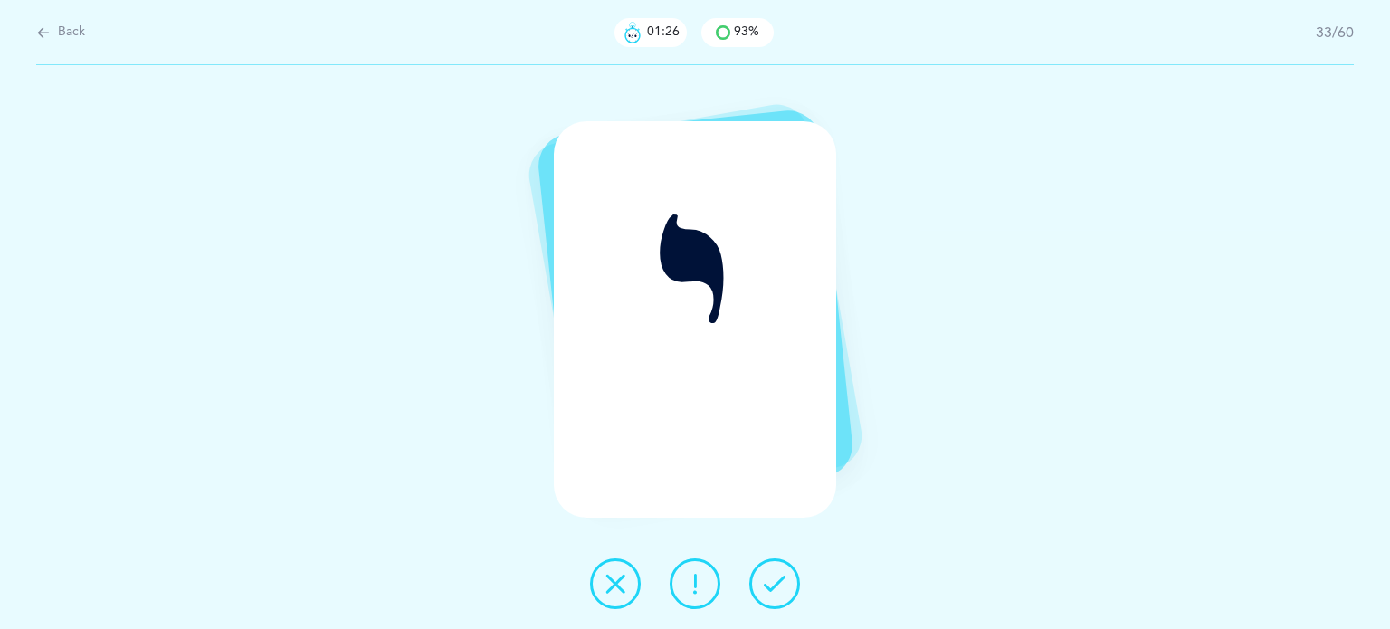
click at [769, 583] on icon at bounding box center [775, 584] width 22 height 22
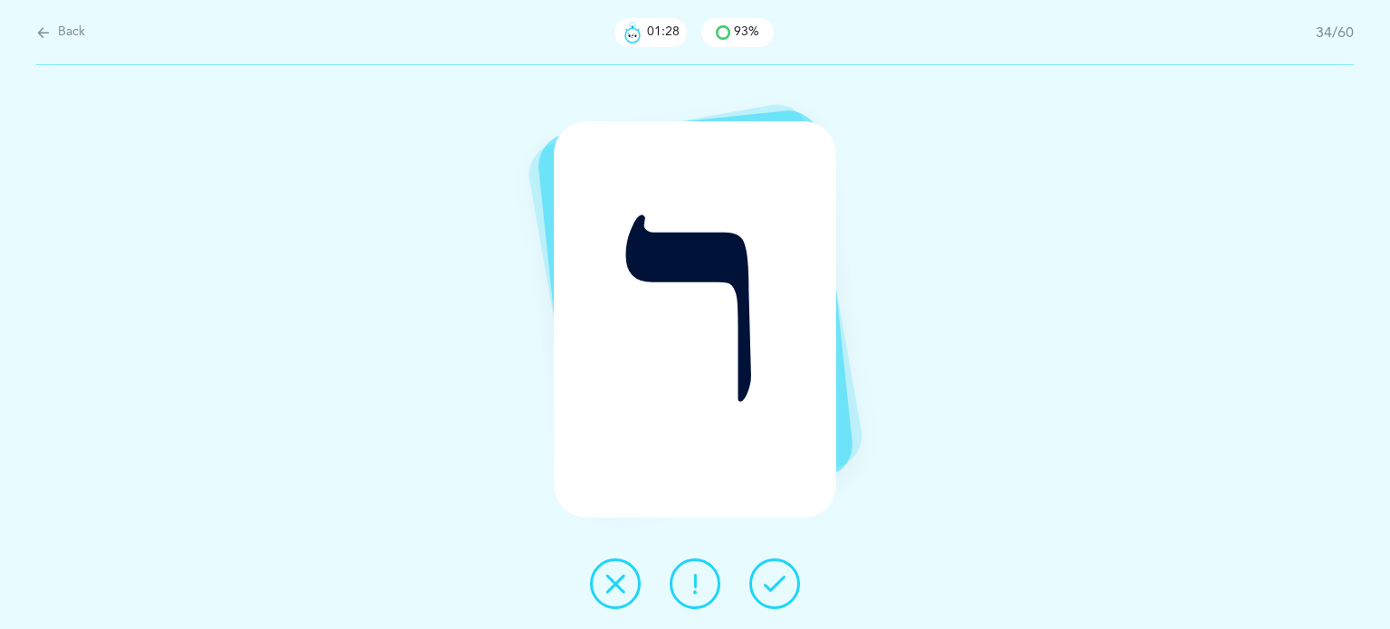
click at [770, 579] on icon at bounding box center [775, 584] width 22 height 22
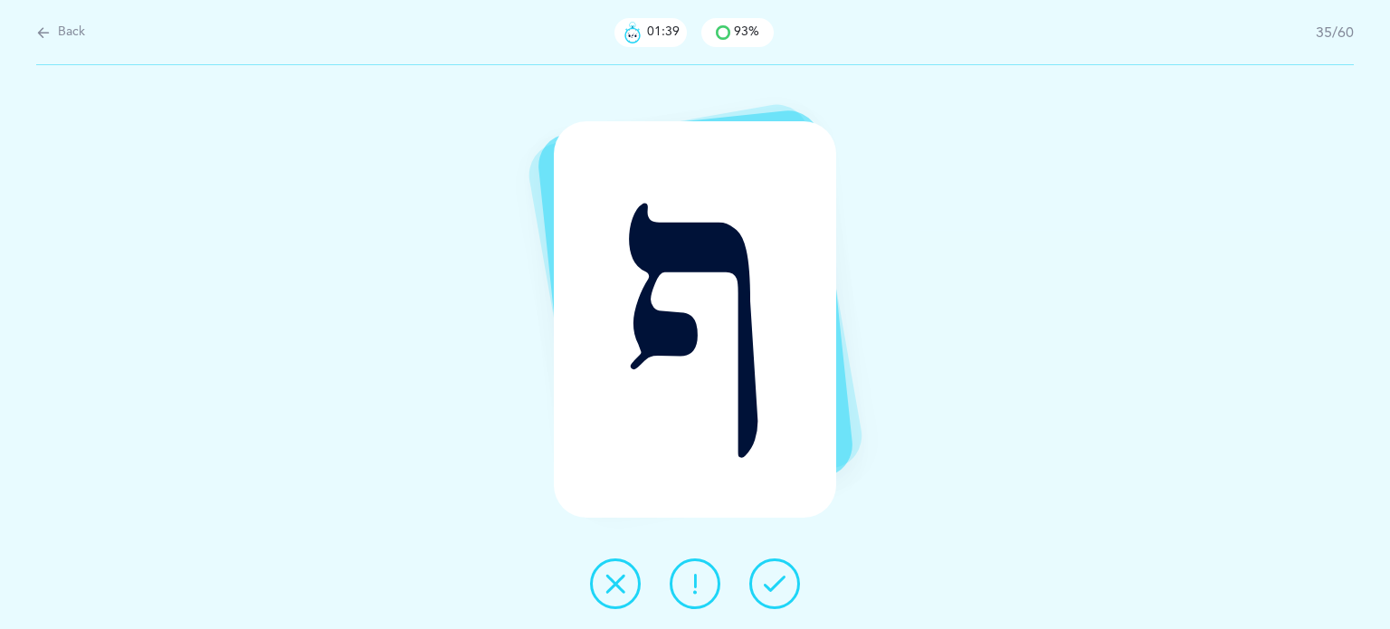
click at [623, 582] on icon at bounding box center [616, 584] width 22 height 22
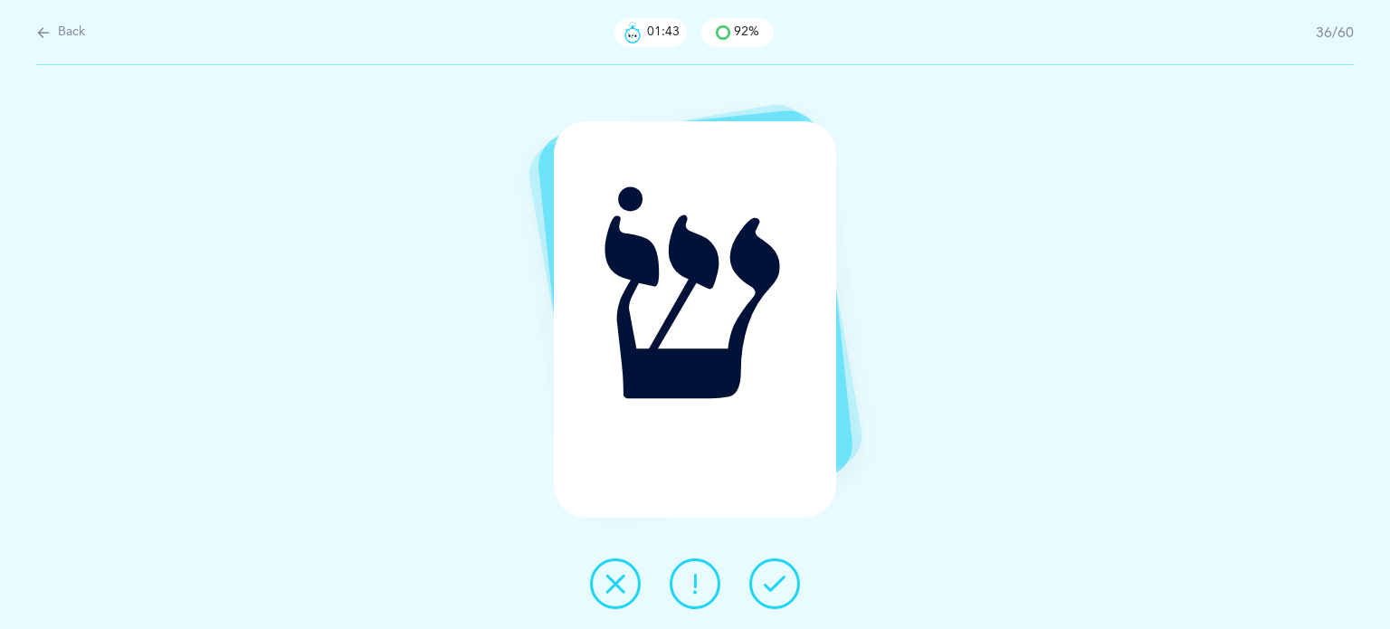
click at [771, 589] on icon at bounding box center [775, 584] width 22 height 22
click at [772, 583] on icon at bounding box center [775, 584] width 22 height 22
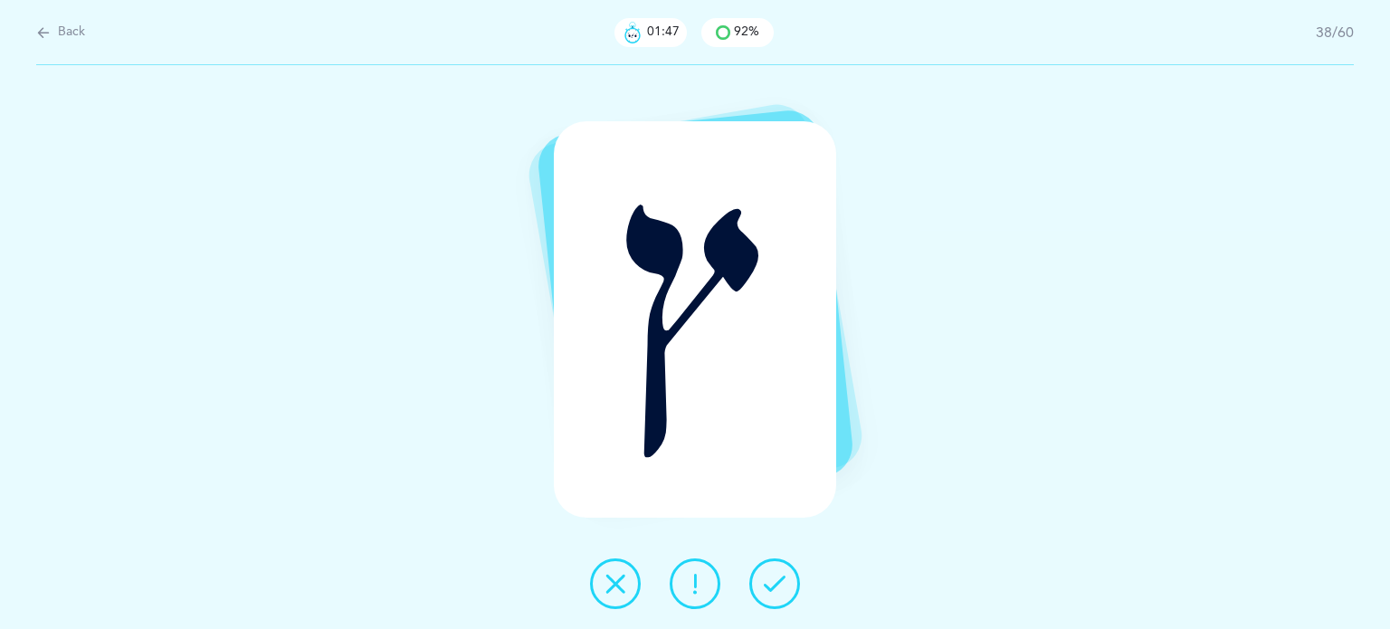
click at [769, 582] on icon at bounding box center [775, 584] width 22 height 22
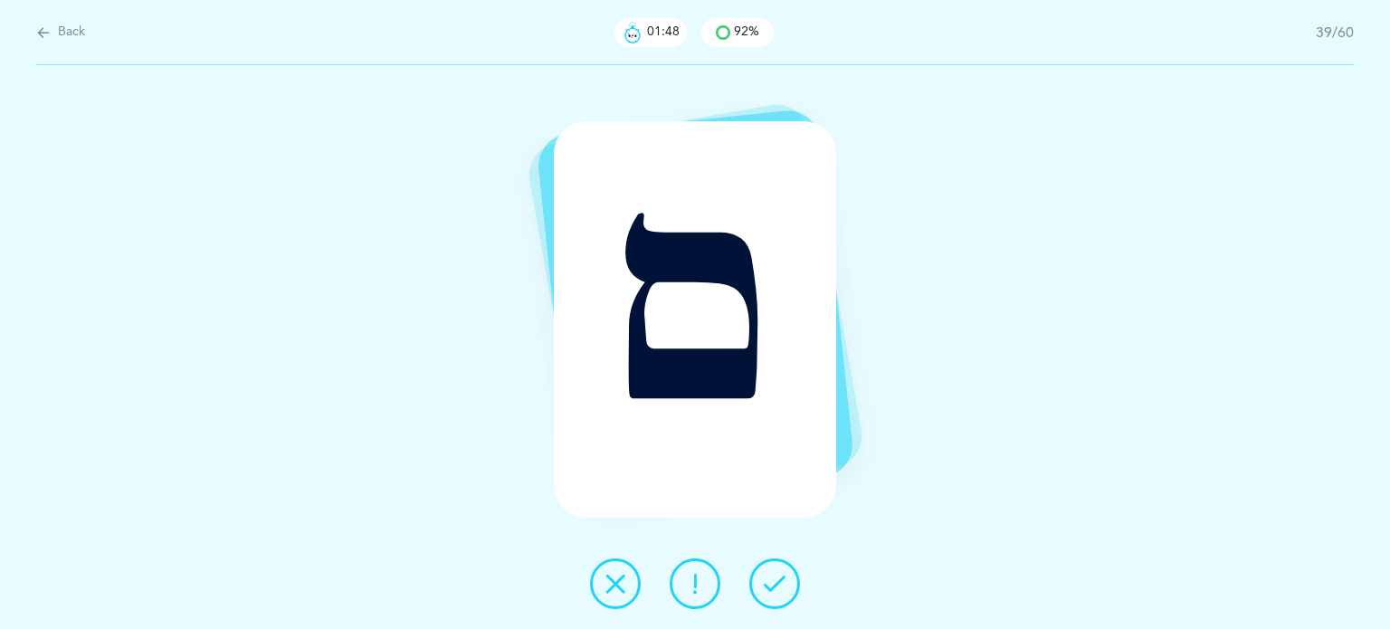
click at [769, 584] on icon at bounding box center [775, 584] width 22 height 22
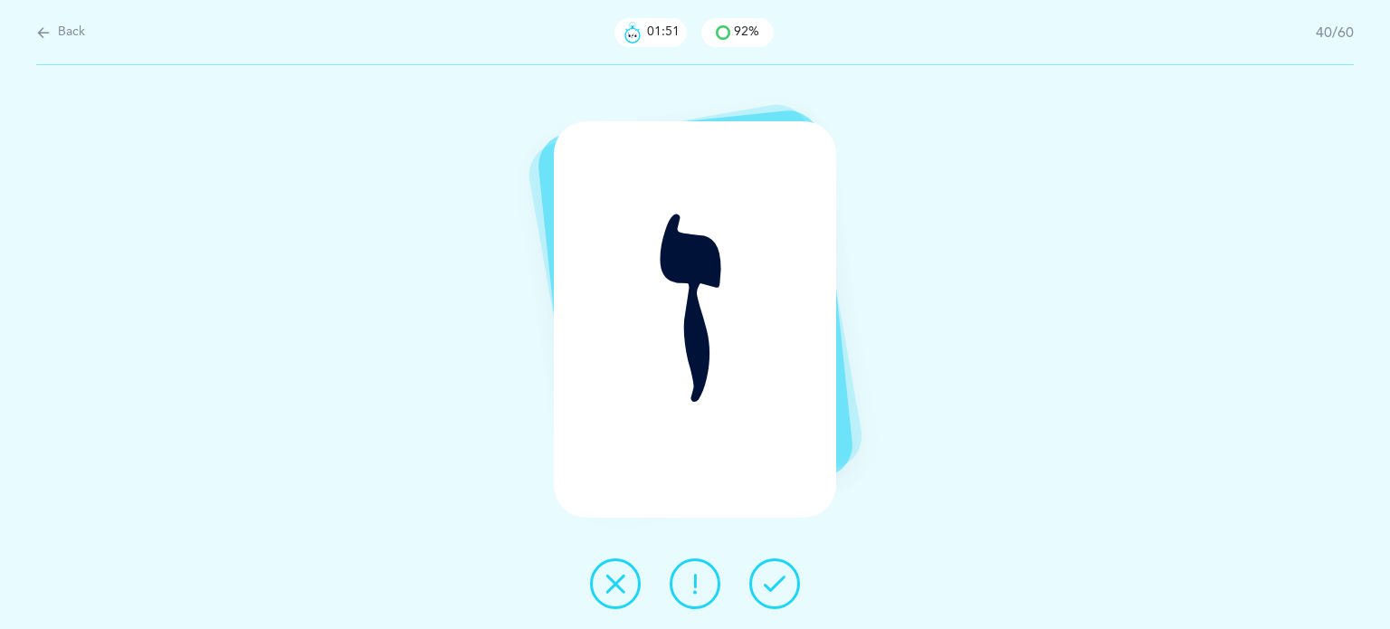
click at [769, 582] on icon at bounding box center [775, 584] width 22 height 22
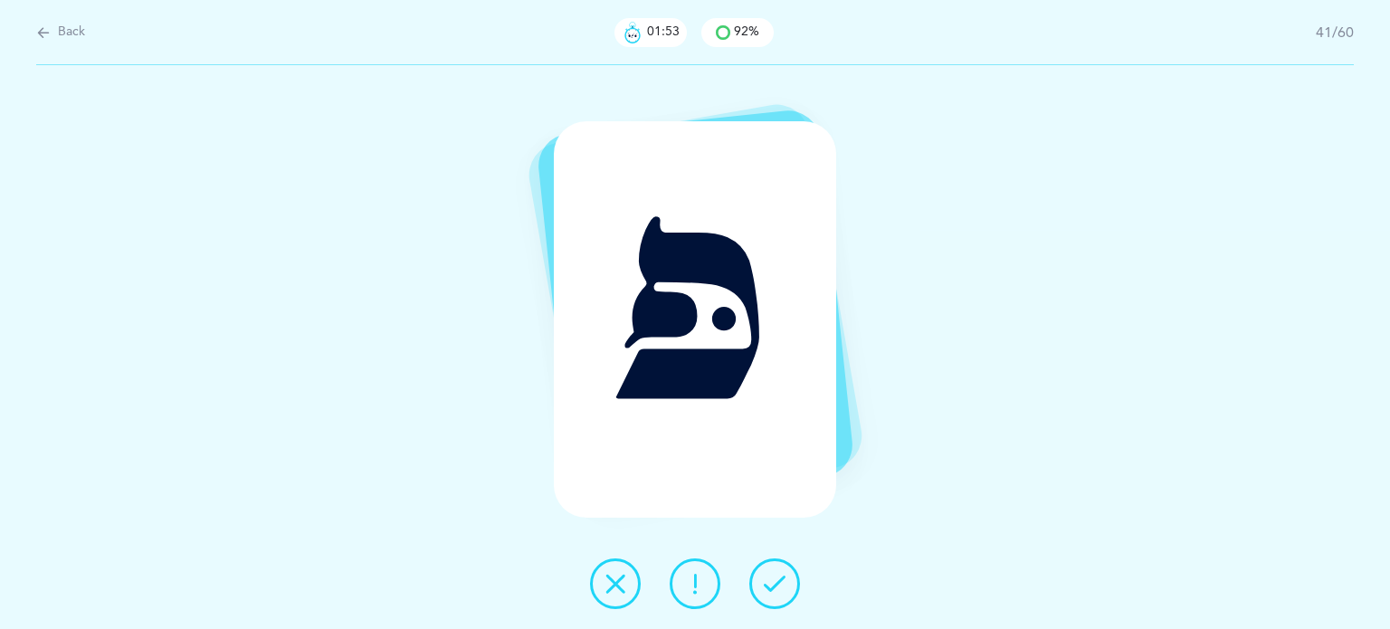
click at [769, 582] on icon at bounding box center [775, 584] width 22 height 22
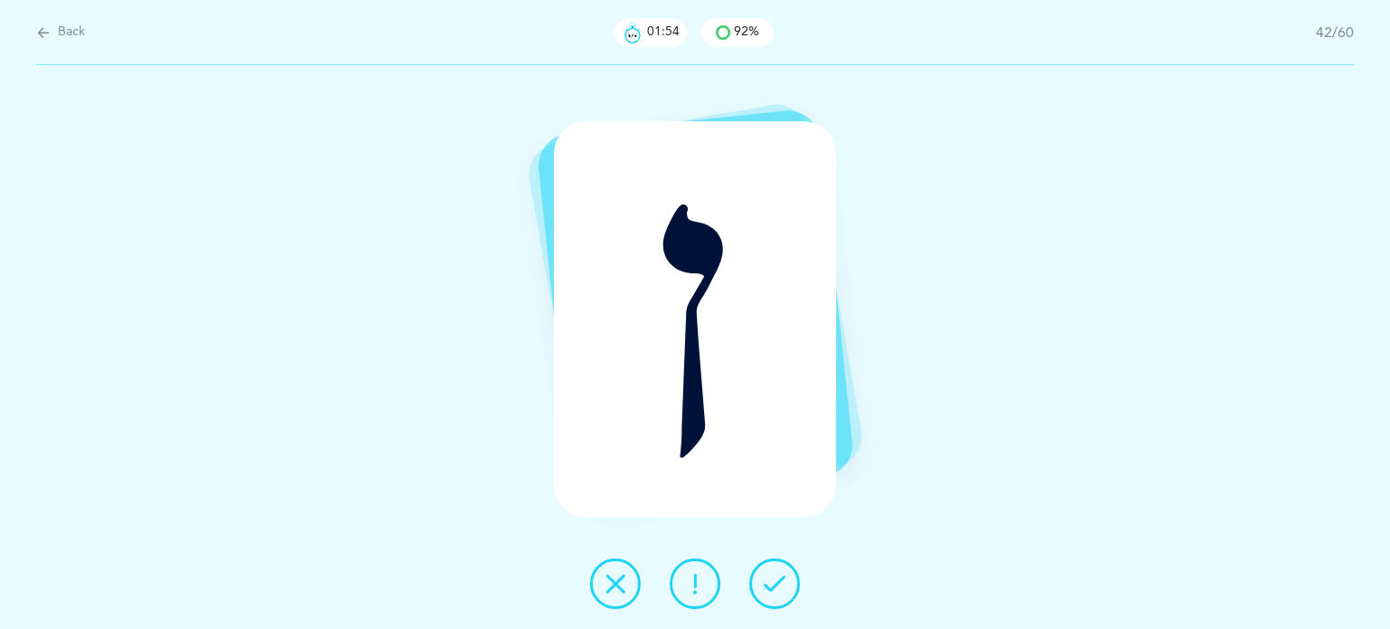
click at [769, 582] on icon at bounding box center [775, 584] width 22 height 22
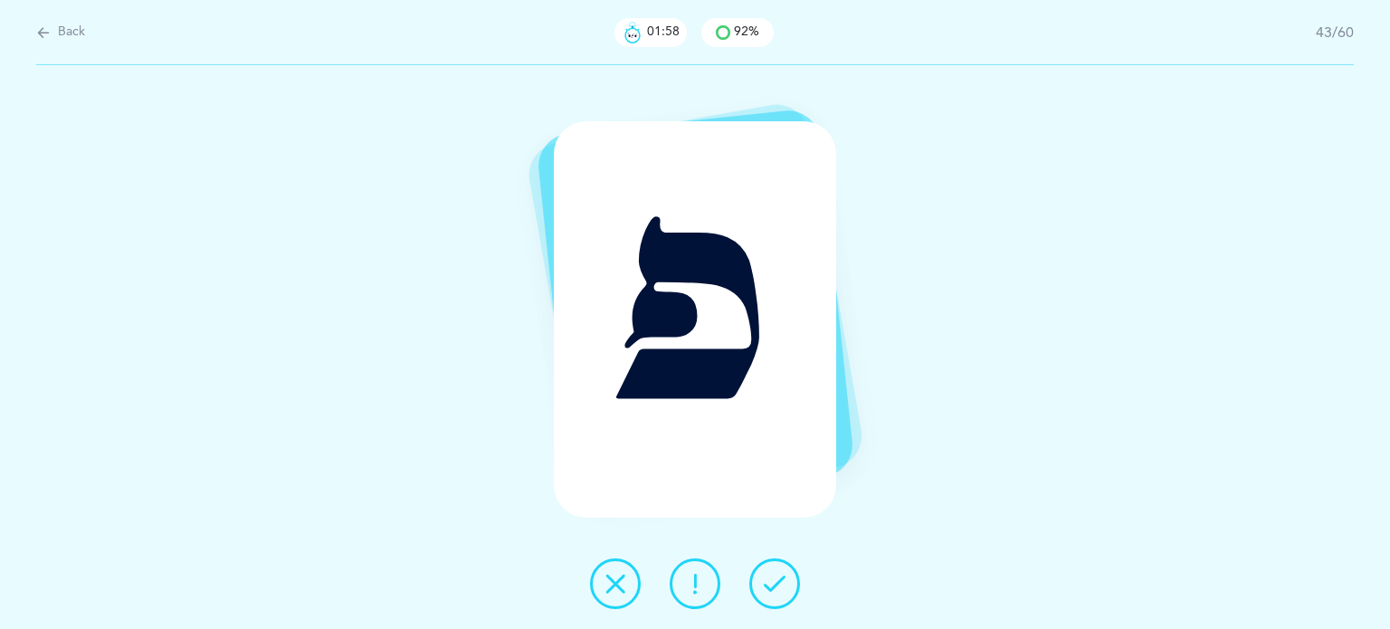
click at [769, 571] on button at bounding box center [775, 584] width 51 height 51
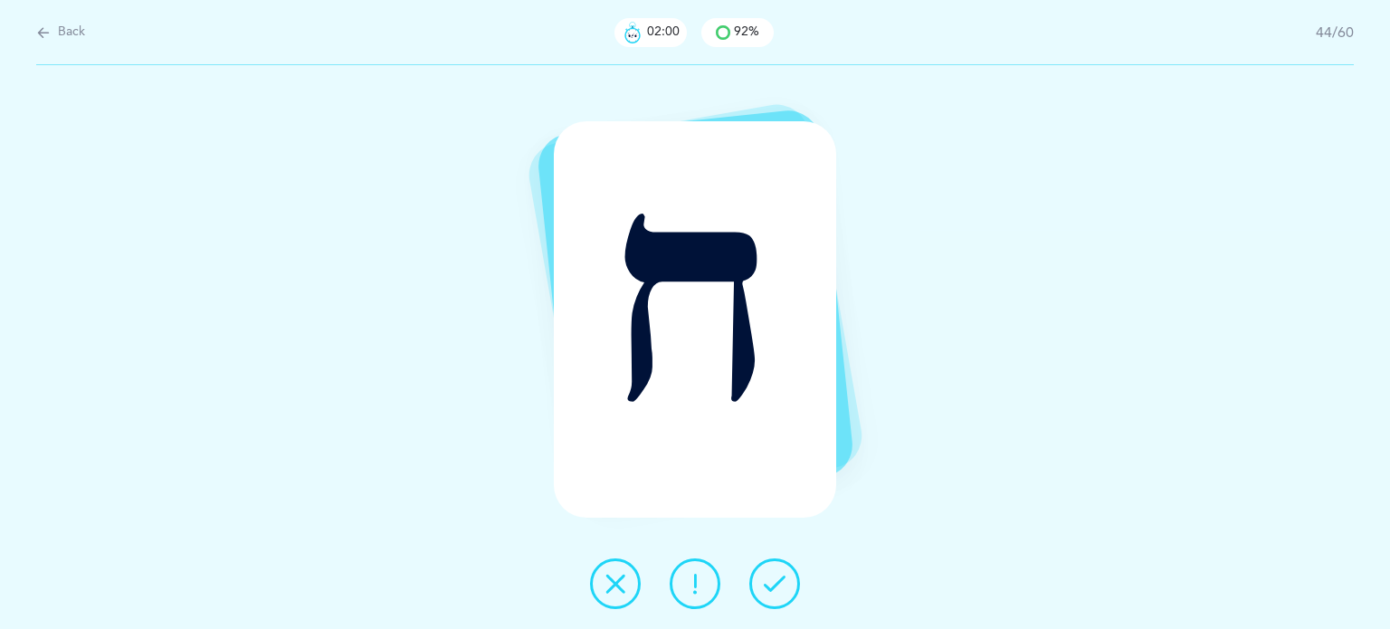
click at [766, 571] on button at bounding box center [775, 584] width 51 height 51
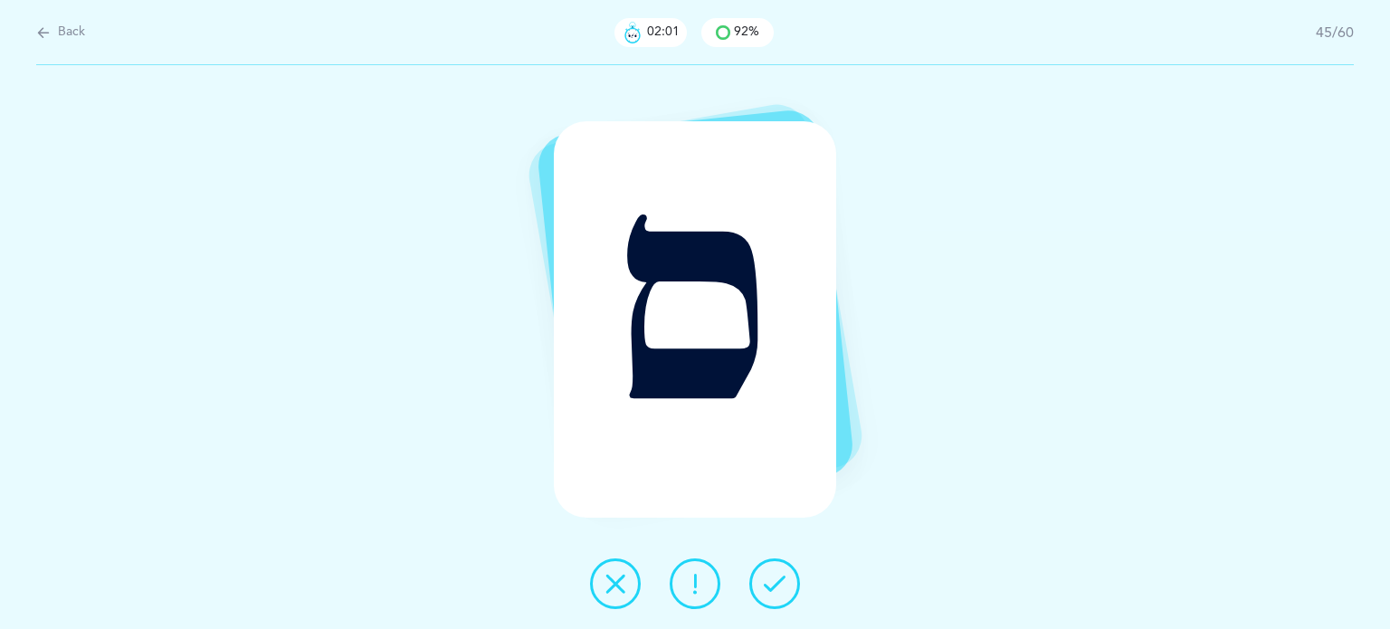
click at [766, 571] on button at bounding box center [775, 584] width 51 height 51
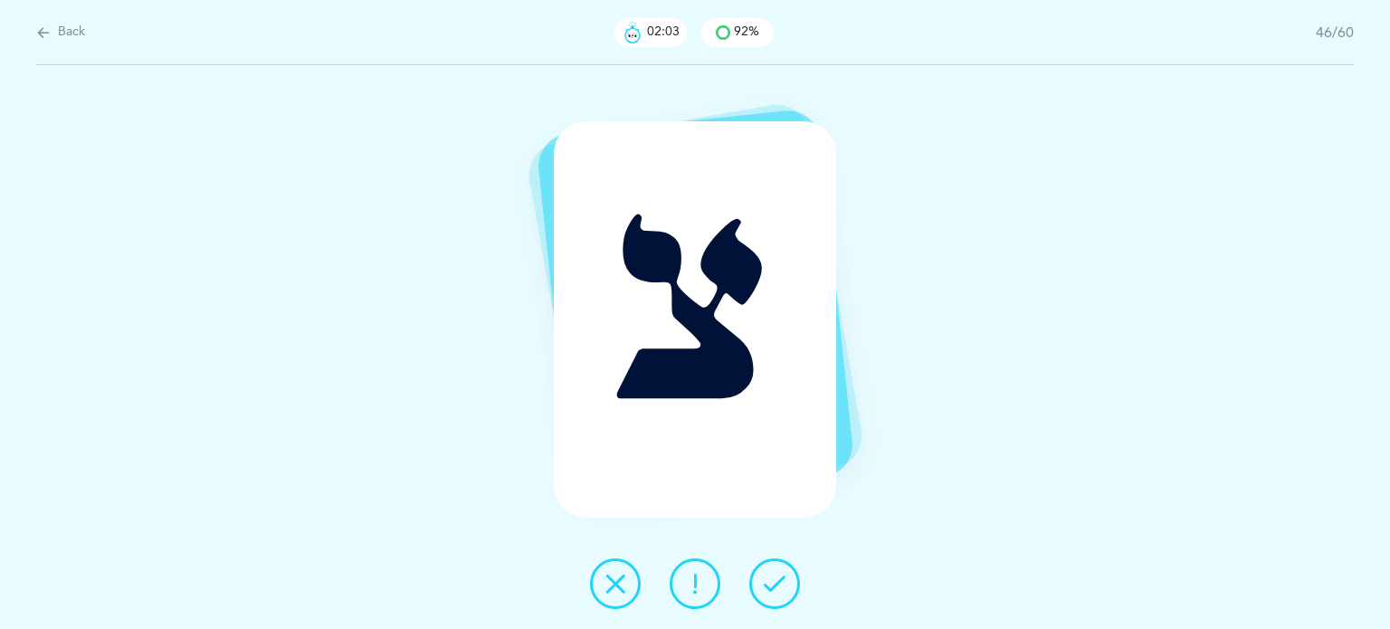
click at [766, 571] on button at bounding box center [775, 584] width 51 height 51
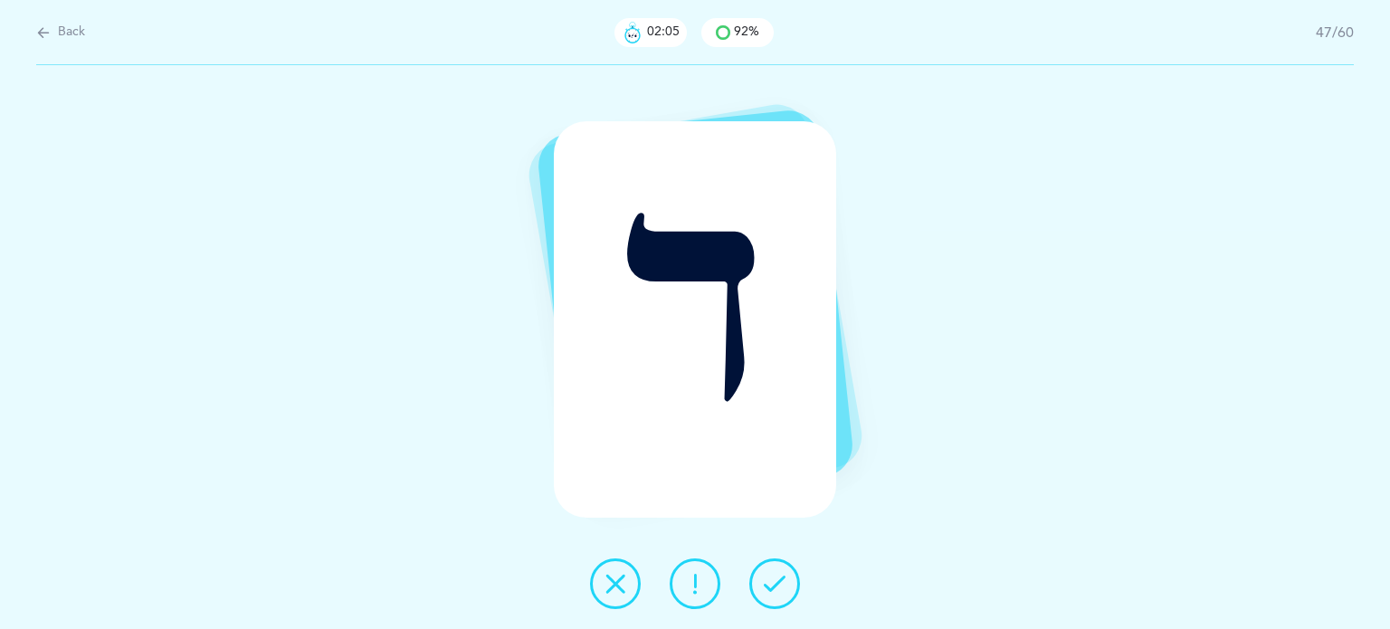
click at [765, 571] on button at bounding box center [775, 584] width 51 height 51
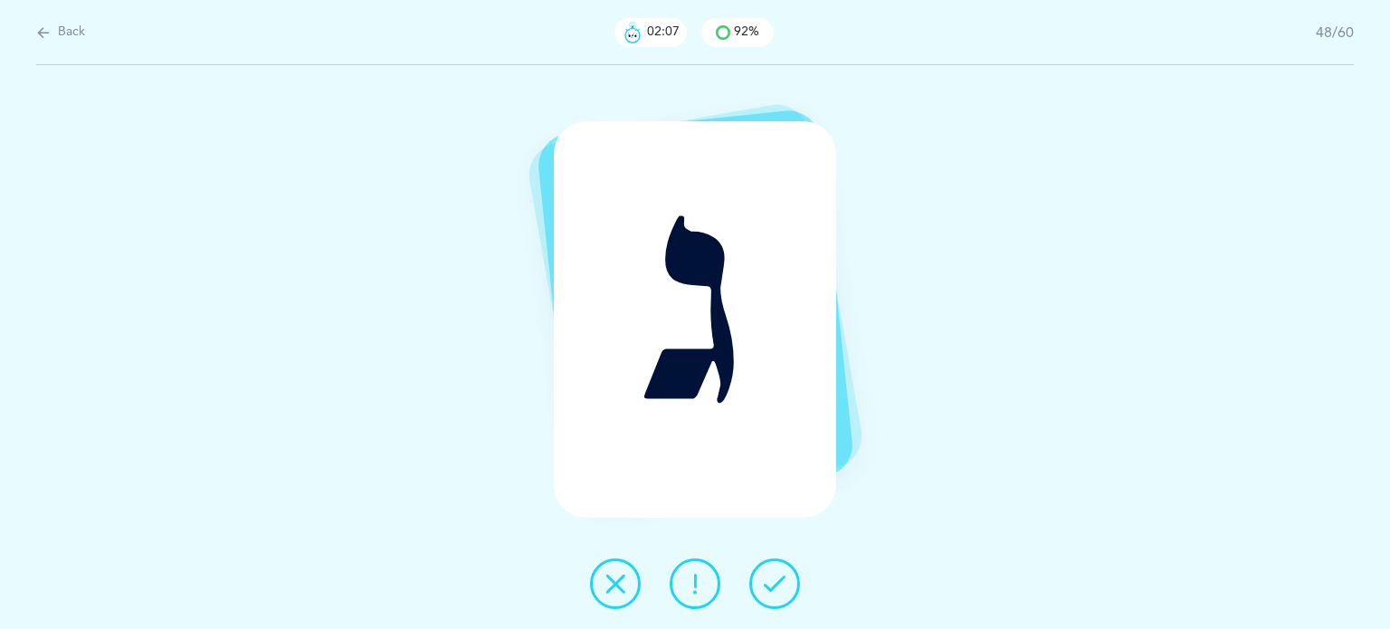
click at [765, 571] on button at bounding box center [775, 584] width 51 height 51
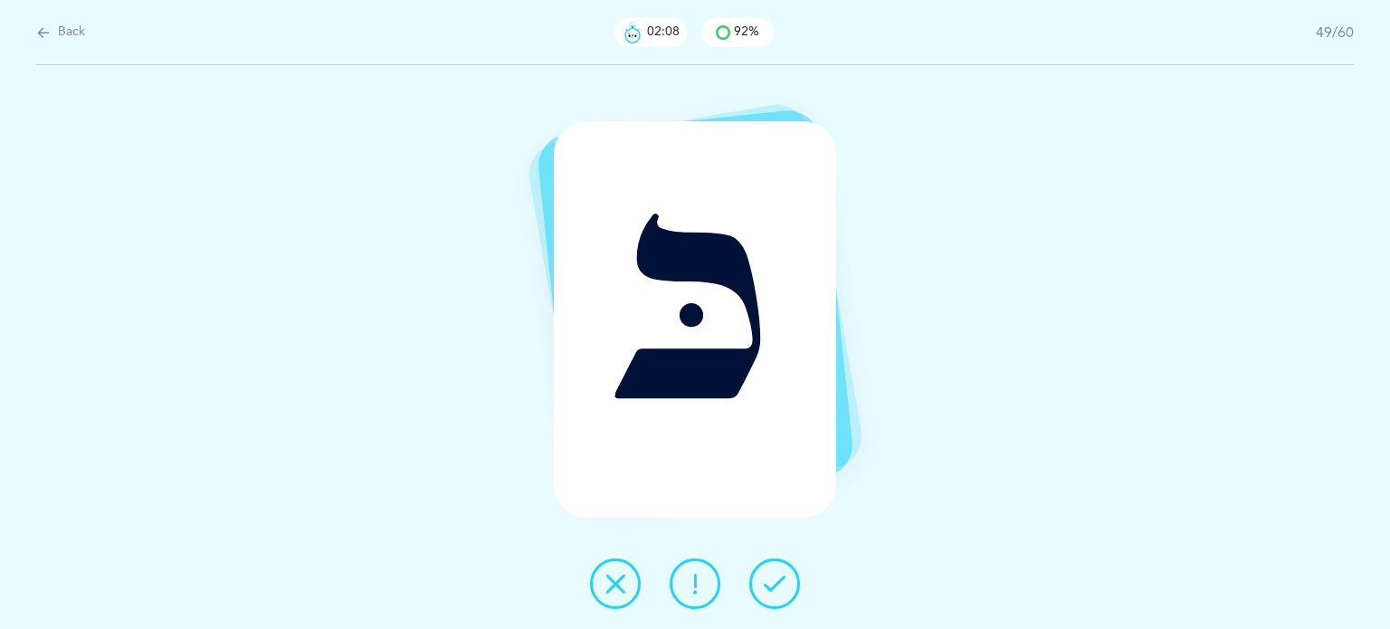
click at [764, 569] on button at bounding box center [775, 584] width 51 height 51
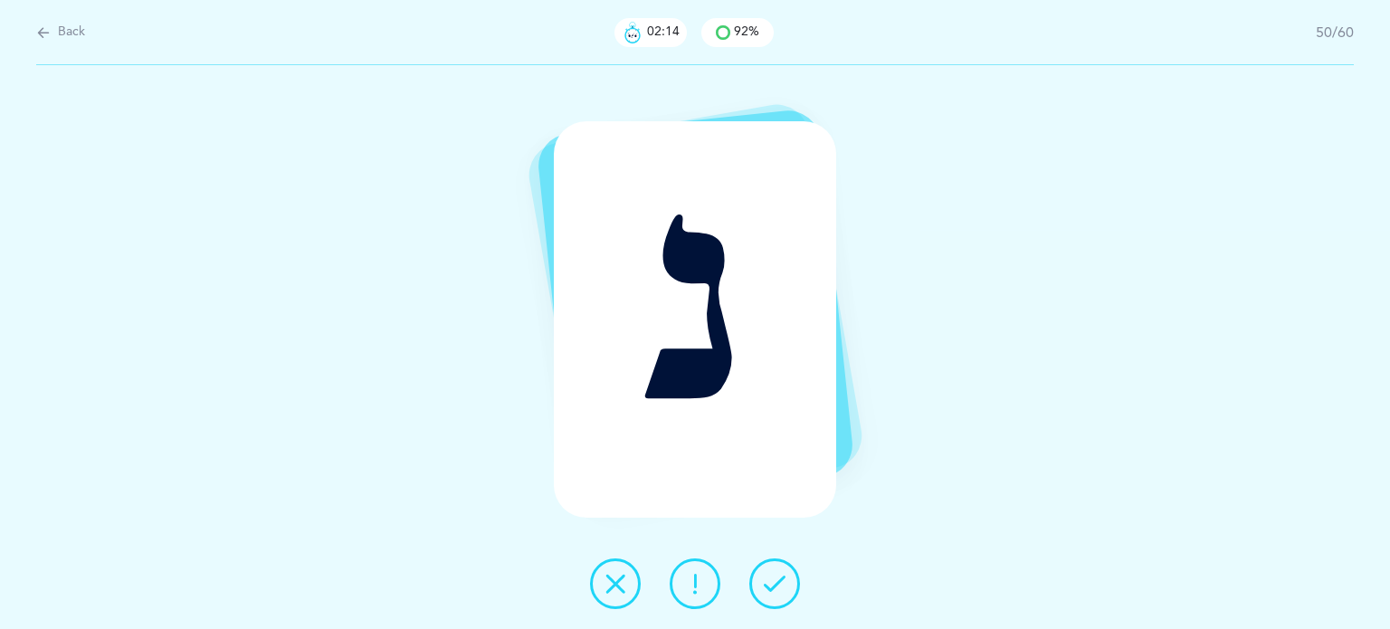
click at [760, 553] on div "נ" at bounding box center [695, 347] width 1390 height 564
click at [776, 584] on icon at bounding box center [775, 584] width 22 height 22
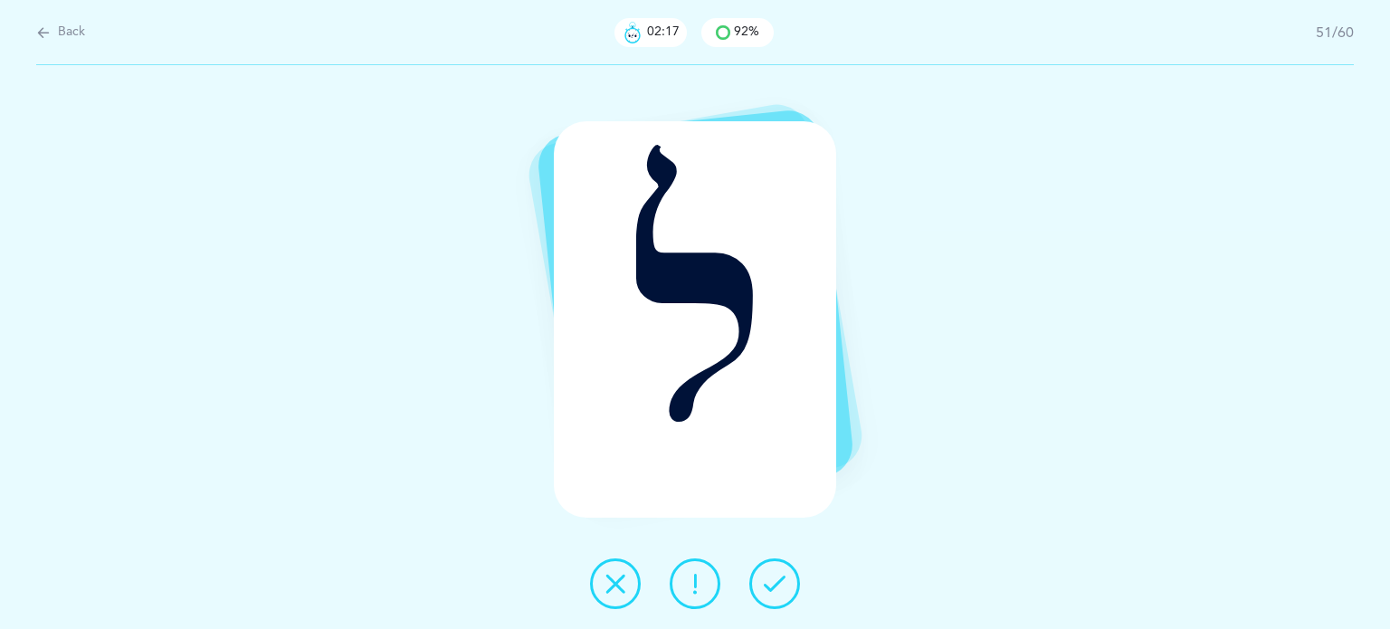
click at [776, 578] on icon at bounding box center [775, 584] width 22 height 22
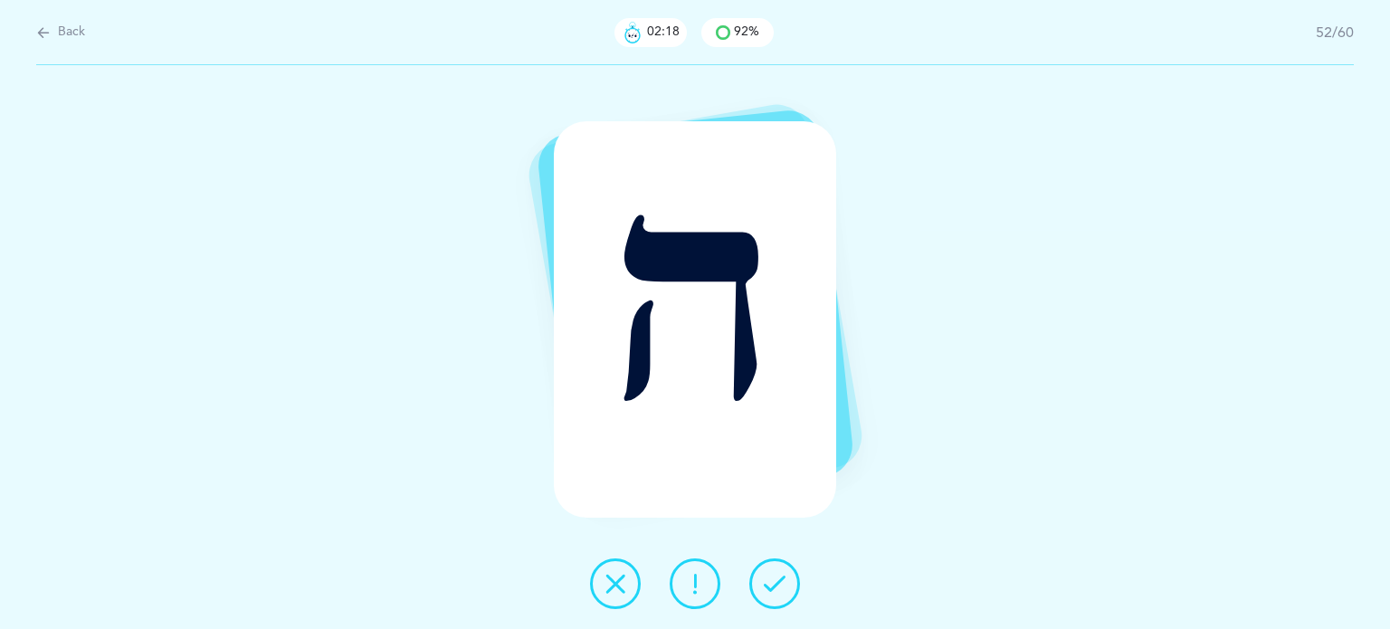
click at [776, 578] on icon at bounding box center [775, 584] width 22 height 22
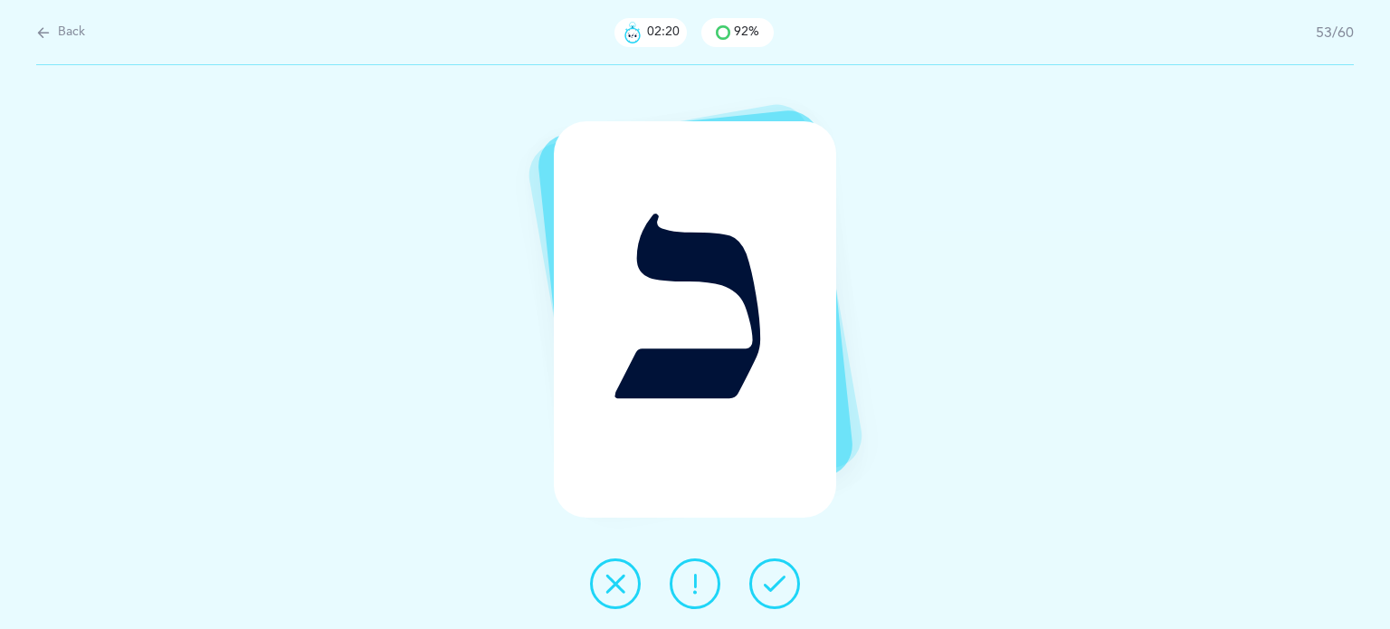
click at [776, 577] on icon at bounding box center [775, 584] width 22 height 22
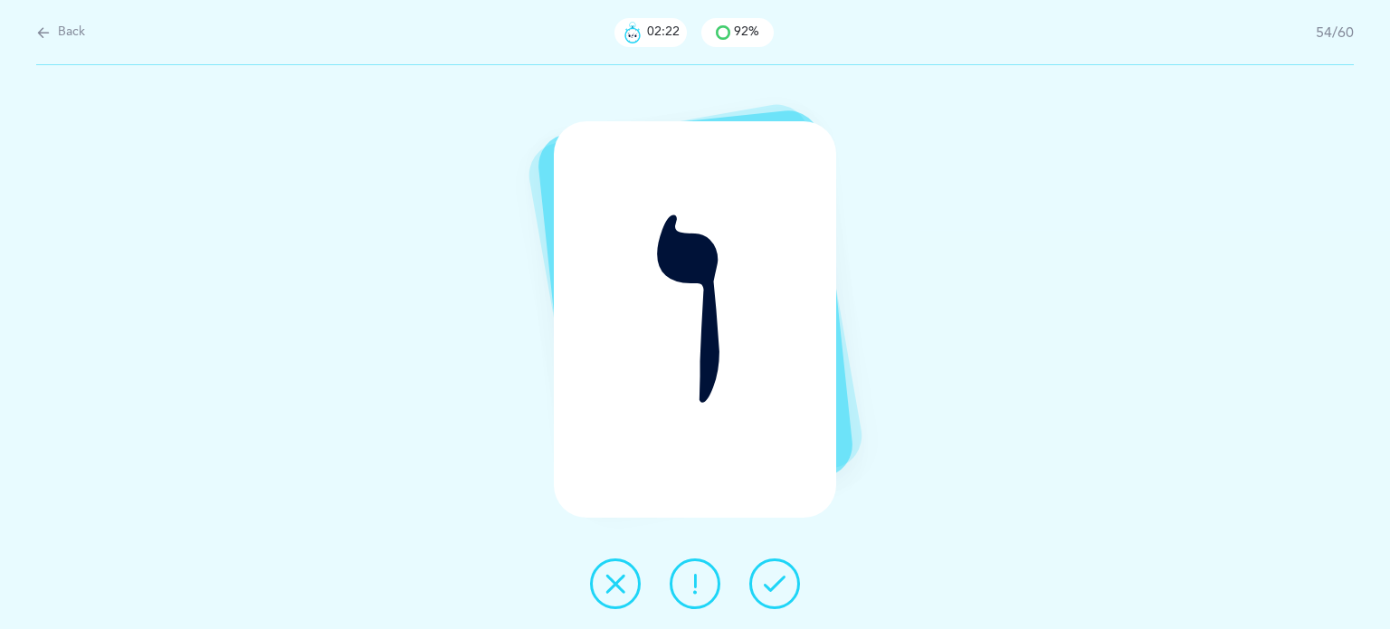
click at [776, 577] on icon at bounding box center [775, 584] width 22 height 22
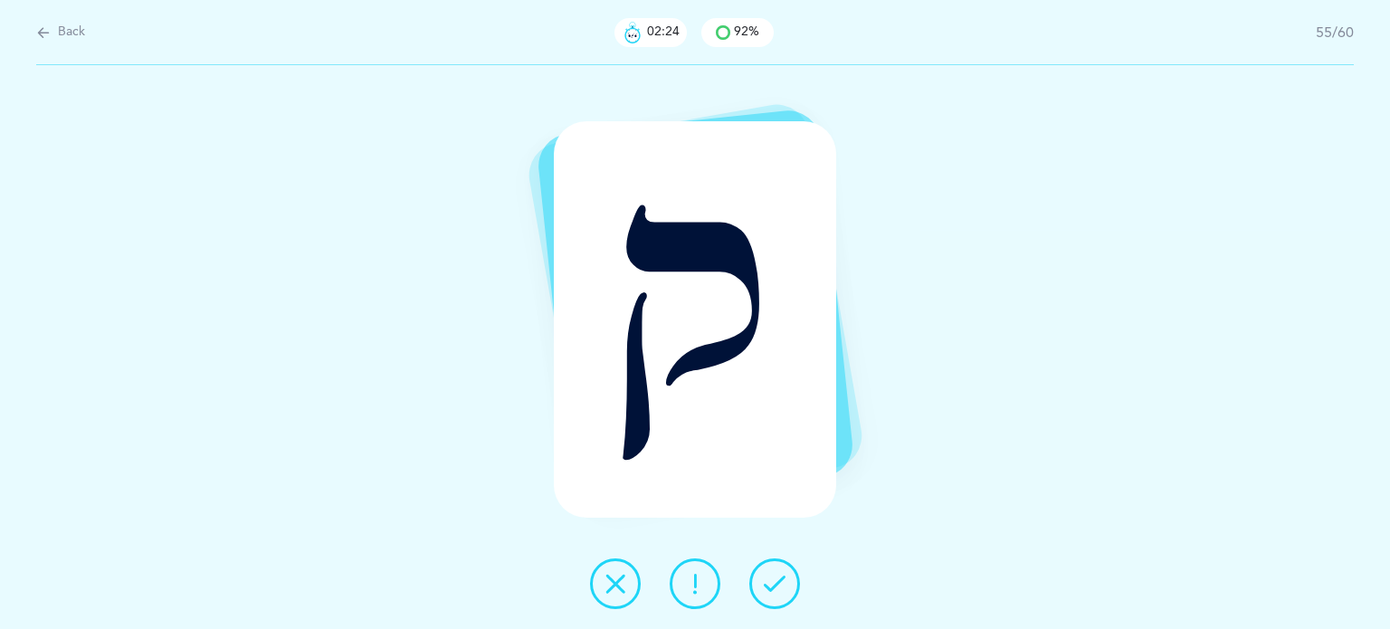
click at [776, 577] on icon at bounding box center [775, 584] width 22 height 22
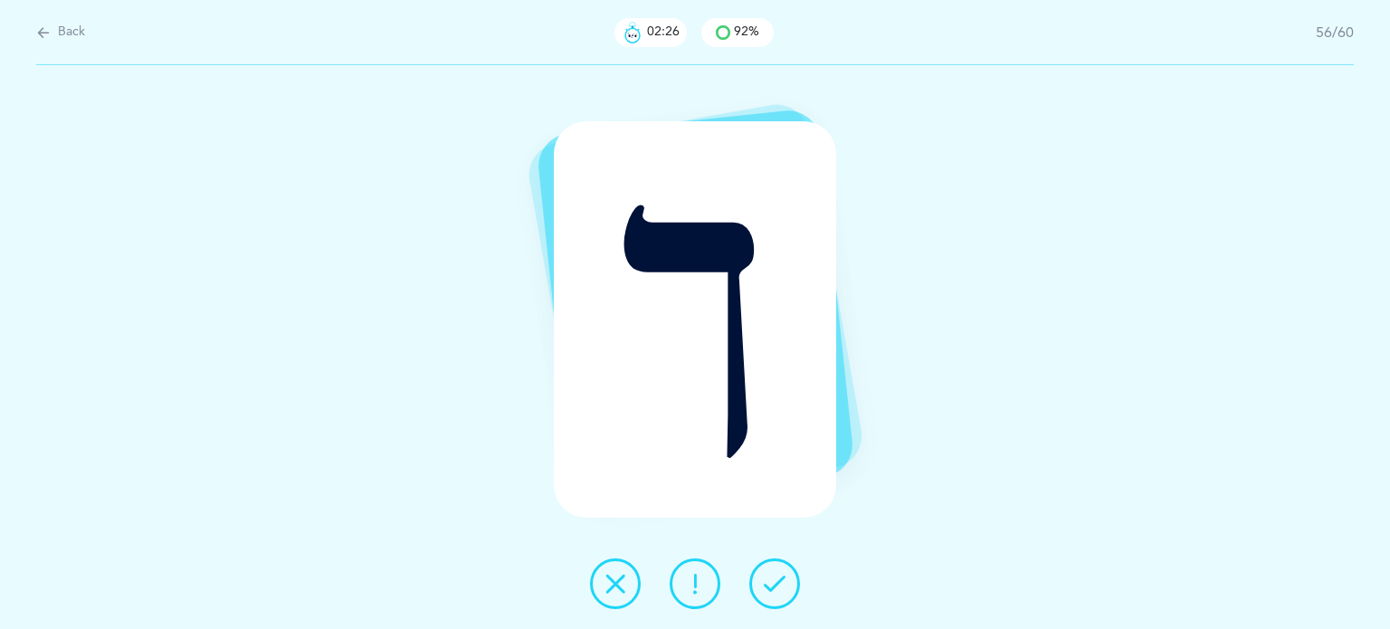
click at [776, 574] on icon at bounding box center [775, 584] width 22 height 22
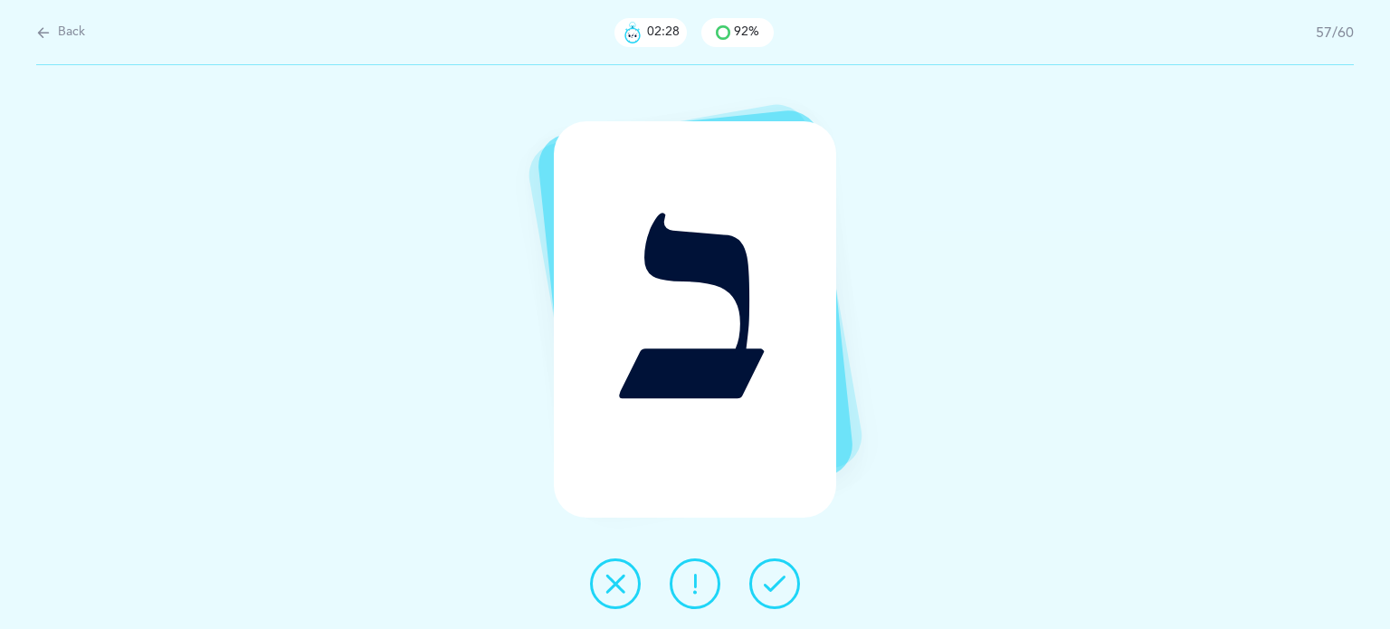
click at [777, 578] on icon at bounding box center [775, 584] width 22 height 22
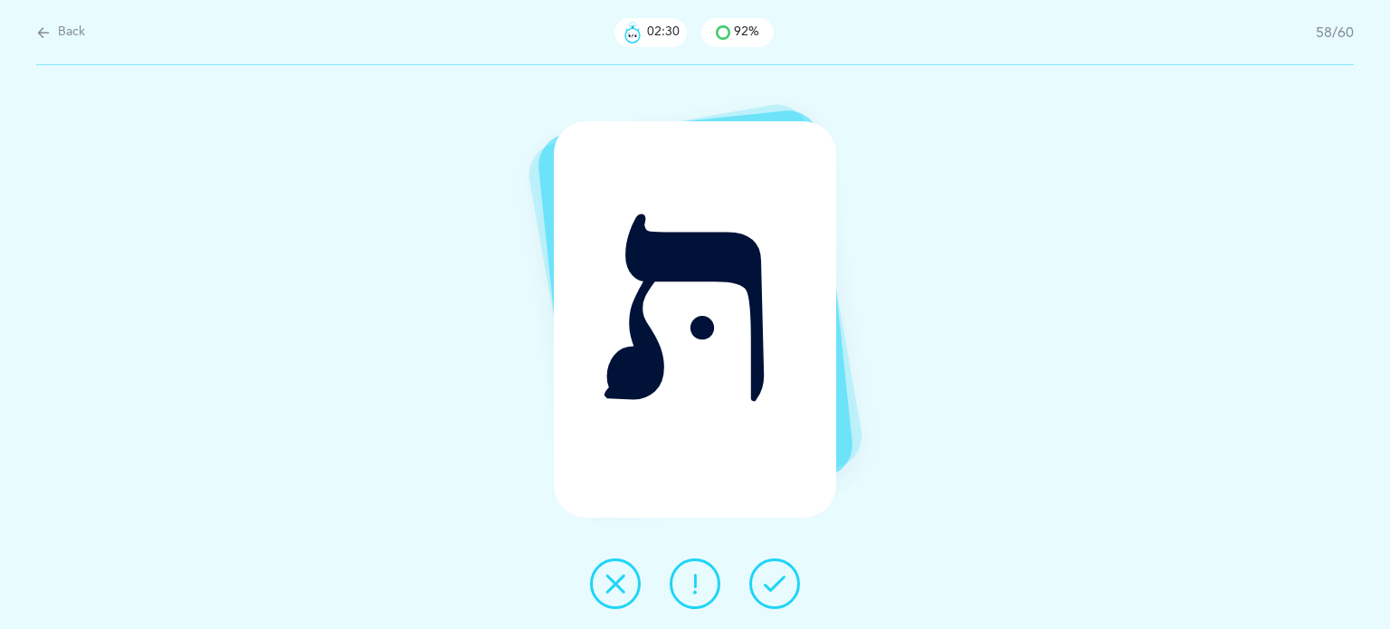
click at [777, 576] on icon at bounding box center [775, 584] width 22 height 22
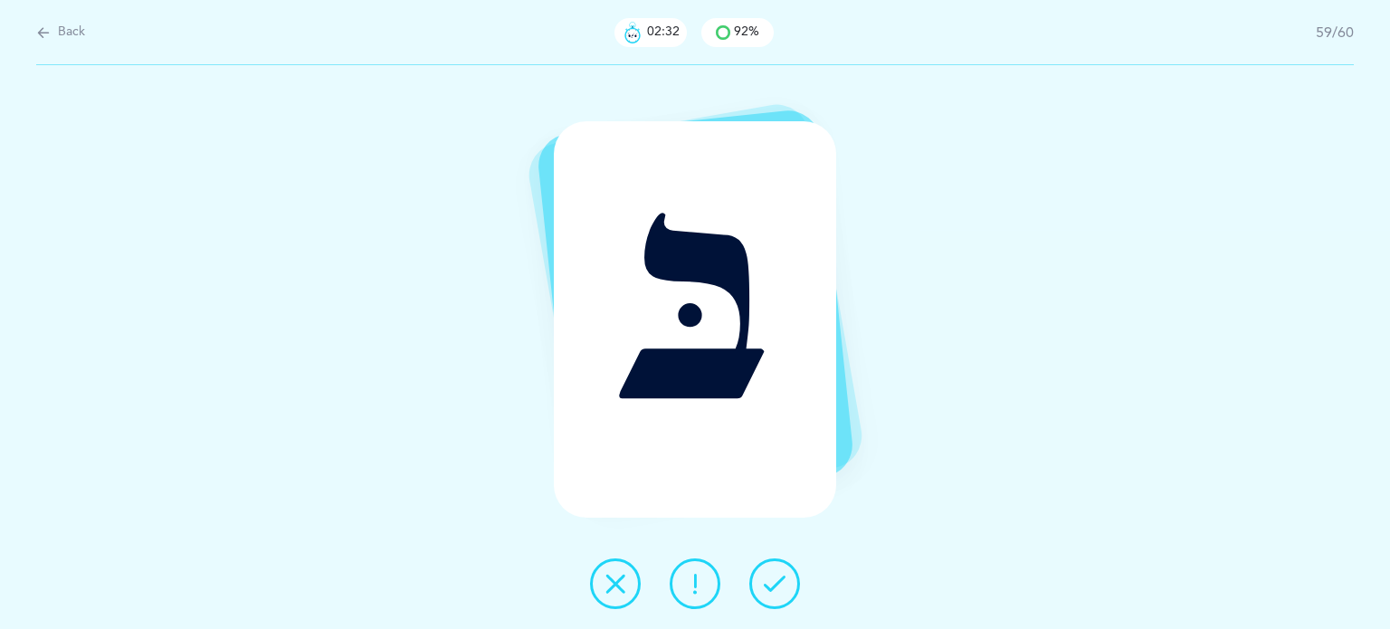
click at [783, 573] on icon at bounding box center [775, 584] width 22 height 22
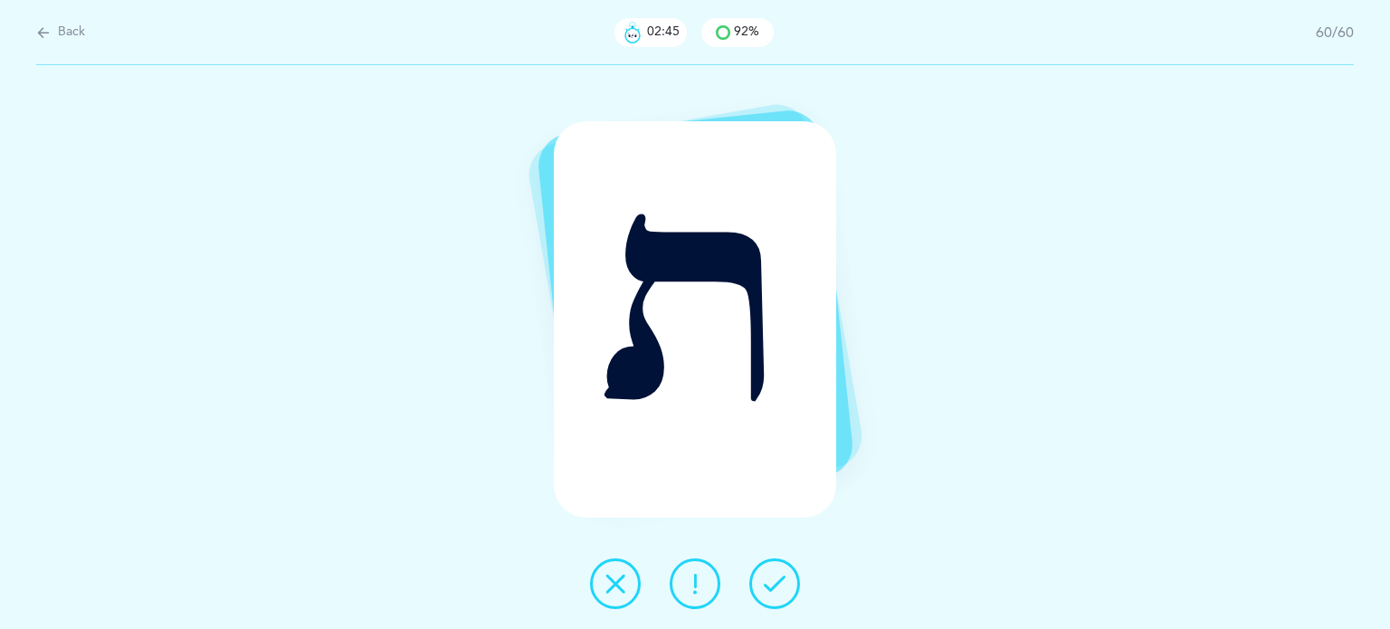
click at [605, 579] on icon at bounding box center [616, 584] width 22 height 22
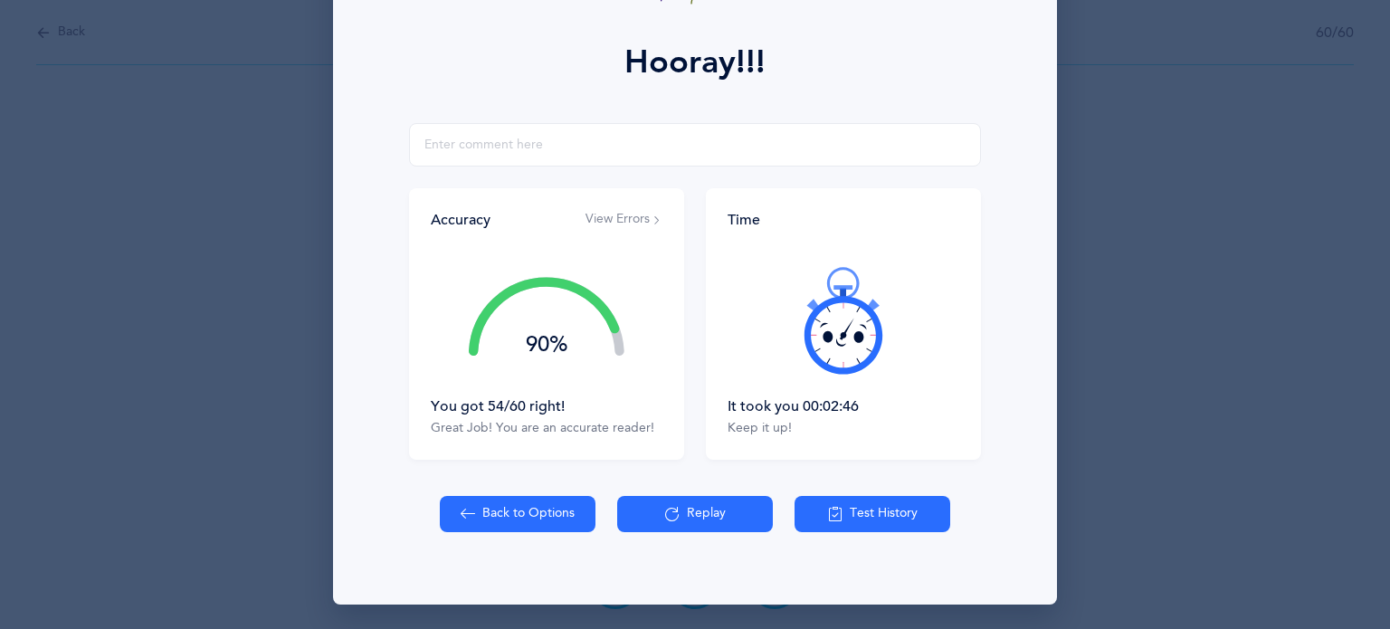
scroll to position [232, 0]
